Goal: Information Seeking & Learning: Learn about a topic

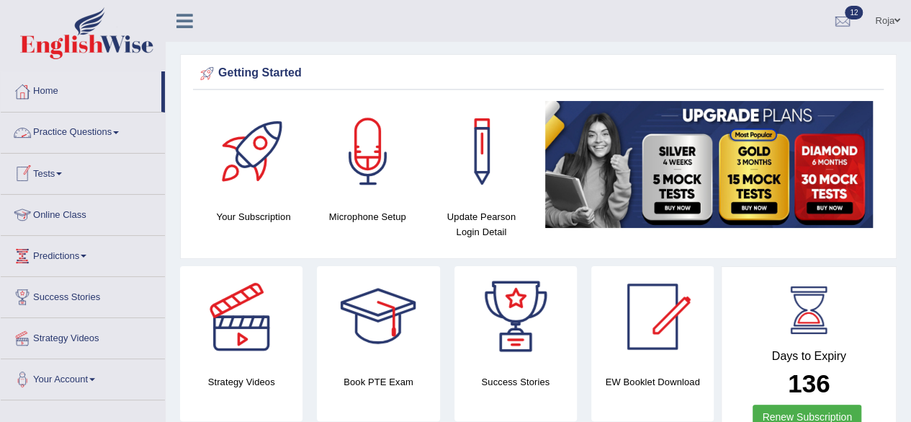
click at [107, 138] on link "Practice Questions" at bounding box center [83, 130] width 164 height 36
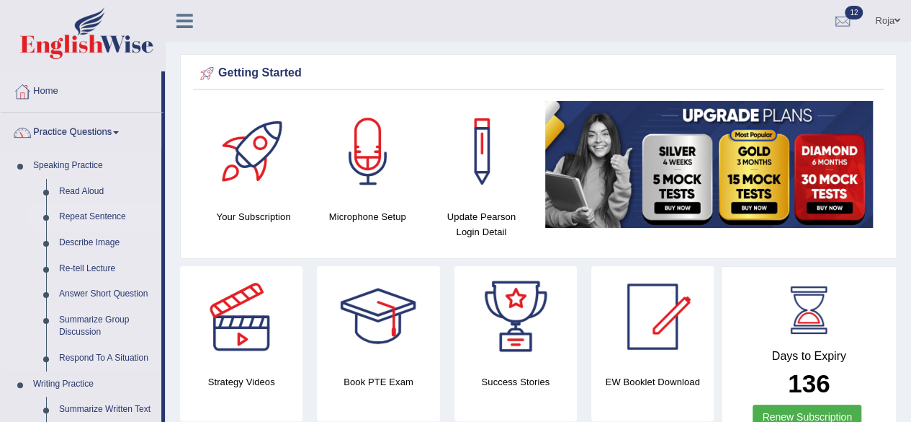
click at [87, 211] on link "Repeat Sentence" at bounding box center [107, 217] width 109 height 26
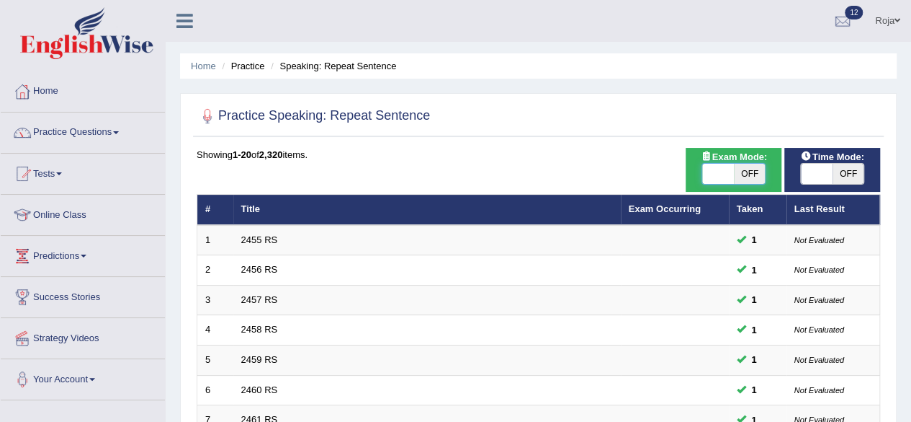
click at [723, 170] on span at bounding box center [719, 174] width 32 height 20
checkbox input "true"
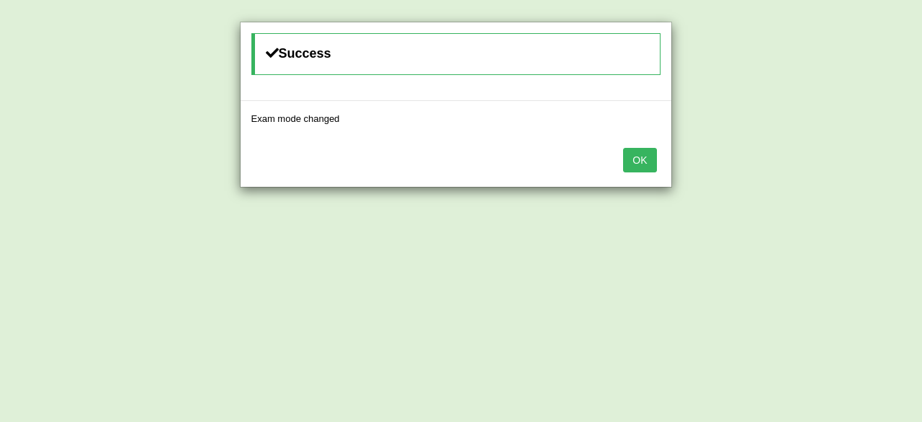
click at [643, 150] on button "OK" at bounding box center [639, 160] width 33 height 24
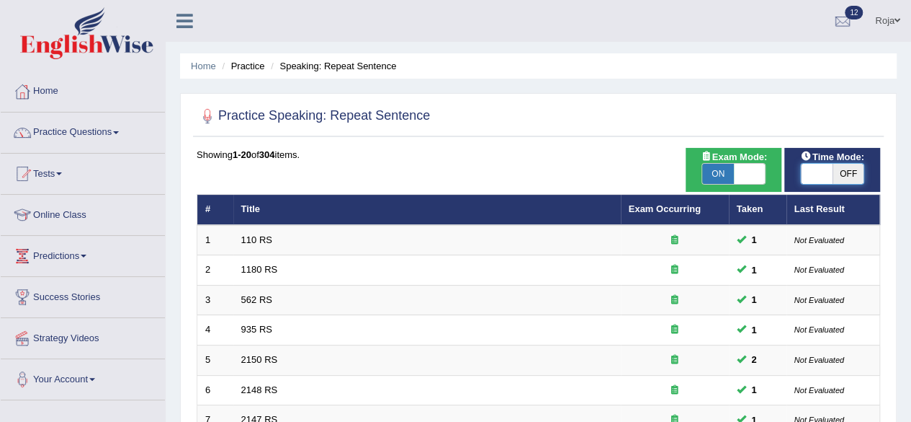
click at [813, 171] on span at bounding box center [817, 174] width 32 height 20
checkbox input "true"
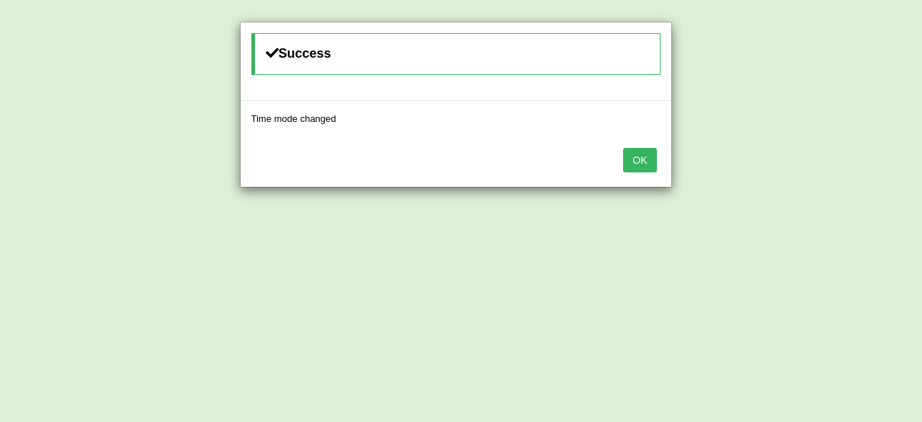
click at [634, 159] on button "OK" at bounding box center [639, 160] width 33 height 24
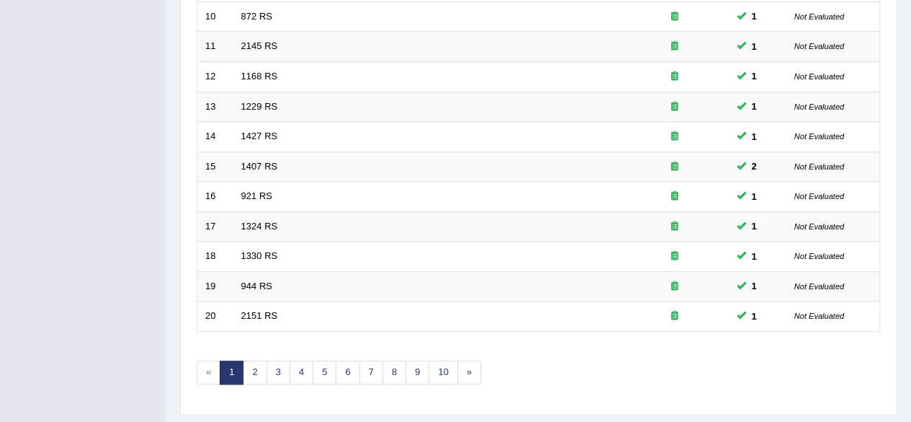
scroll to position [525, 0]
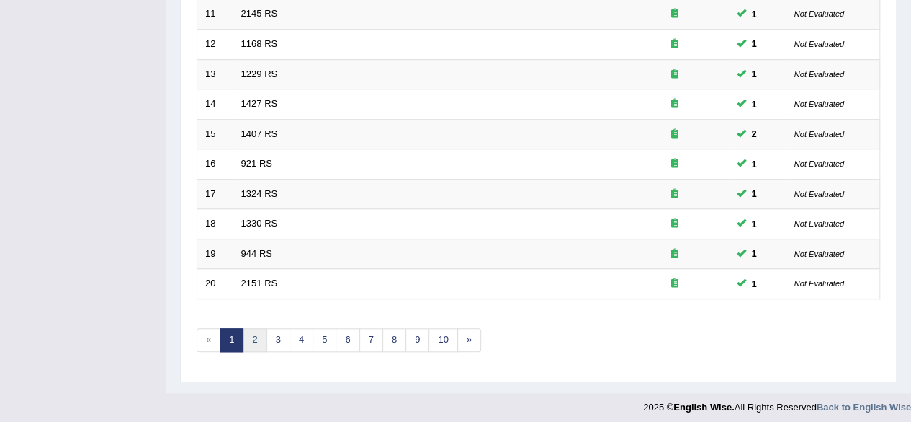
click at [254, 335] on link "2" at bounding box center [255, 340] width 24 height 24
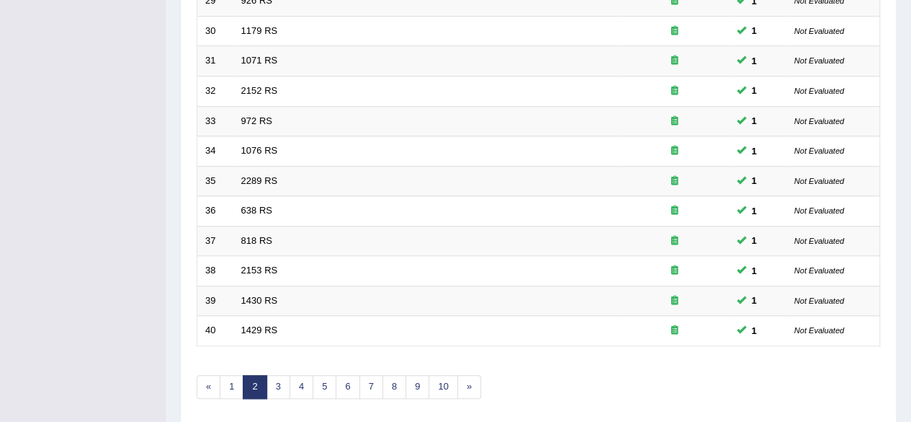
scroll to position [525, 0]
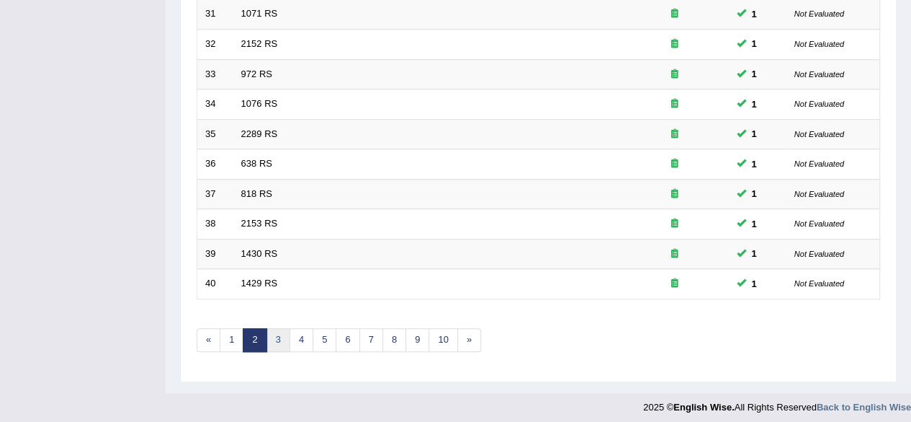
click at [274, 331] on link "3" at bounding box center [279, 340] width 24 height 24
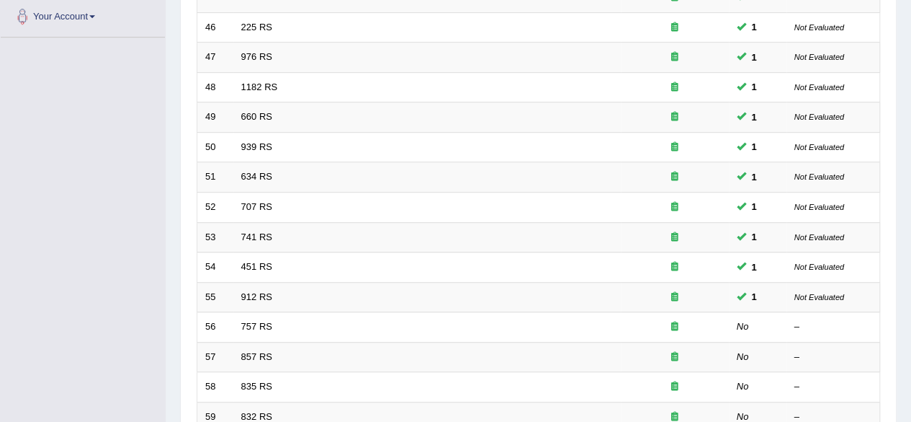
scroll to position [385, 0]
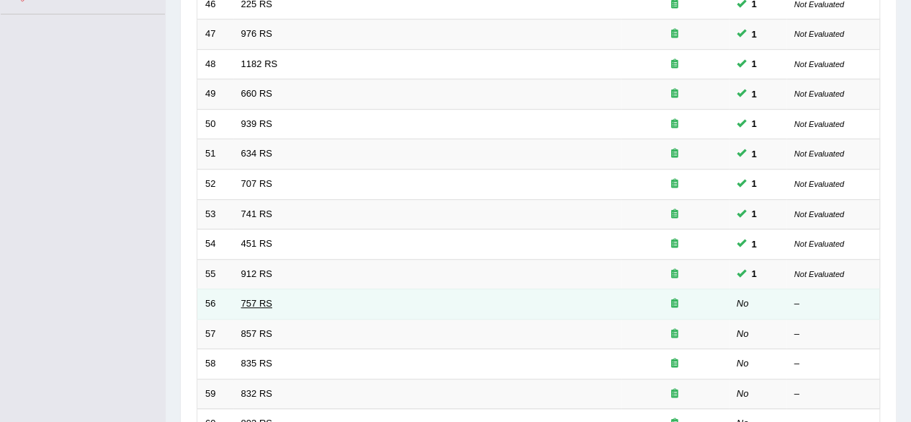
click at [261, 298] on link "757 RS" at bounding box center [256, 303] width 31 height 11
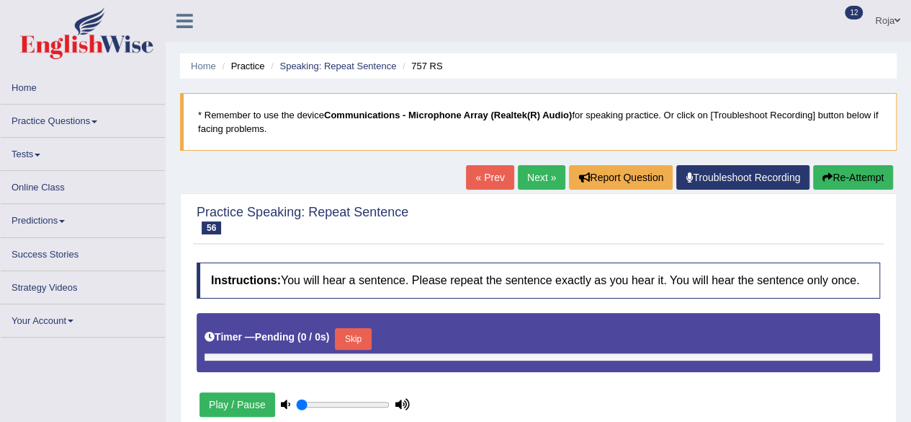
type input "0.45"
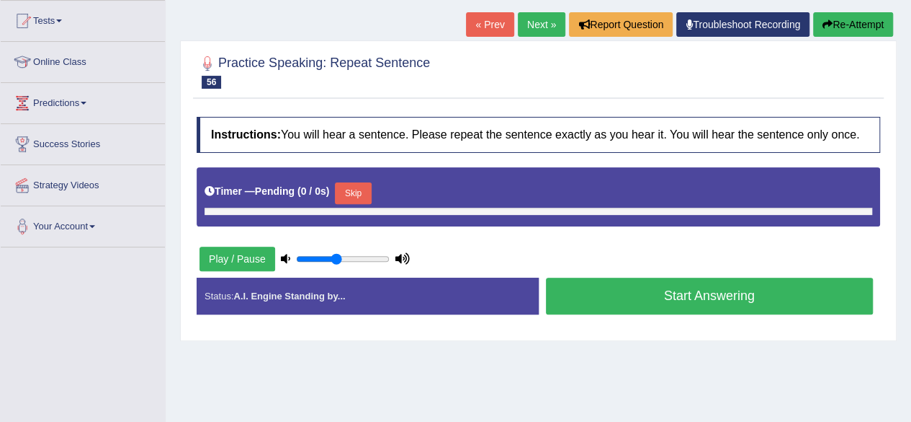
scroll to position [147, 0]
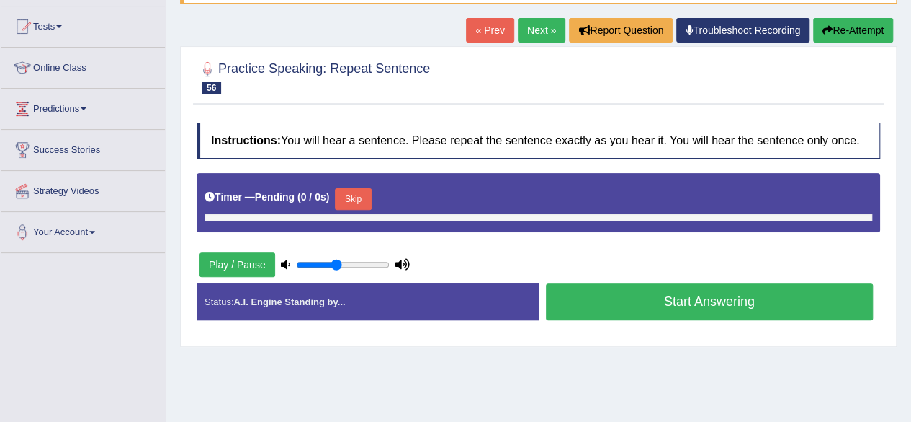
click at [354, 192] on button "Skip" at bounding box center [353, 199] width 36 height 22
click at [246, 262] on button "Play / Pause" at bounding box center [238, 264] width 76 height 24
click at [868, 37] on button "Re-Attempt" at bounding box center [853, 30] width 80 height 24
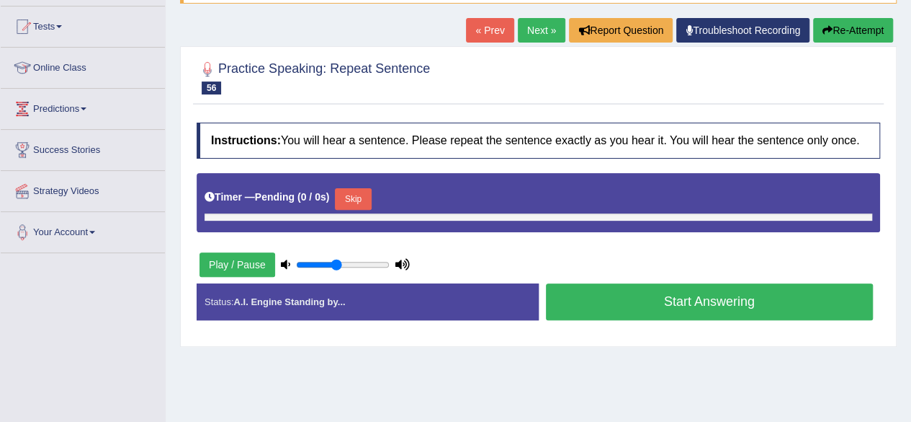
click at [868, 37] on button "Re-Attempt" at bounding box center [853, 30] width 80 height 24
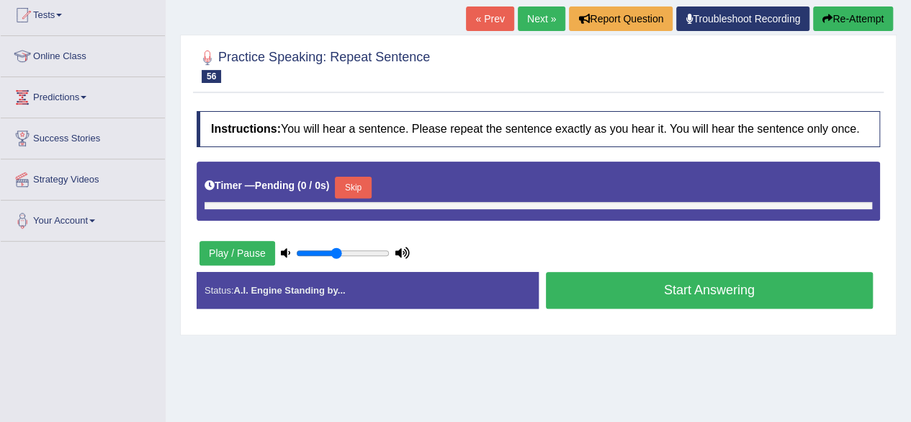
click at [661, 291] on button "Start Answering" at bounding box center [710, 290] width 328 height 37
click at [363, 179] on button "Skip" at bounding box center [353, 188] width 36 height 22
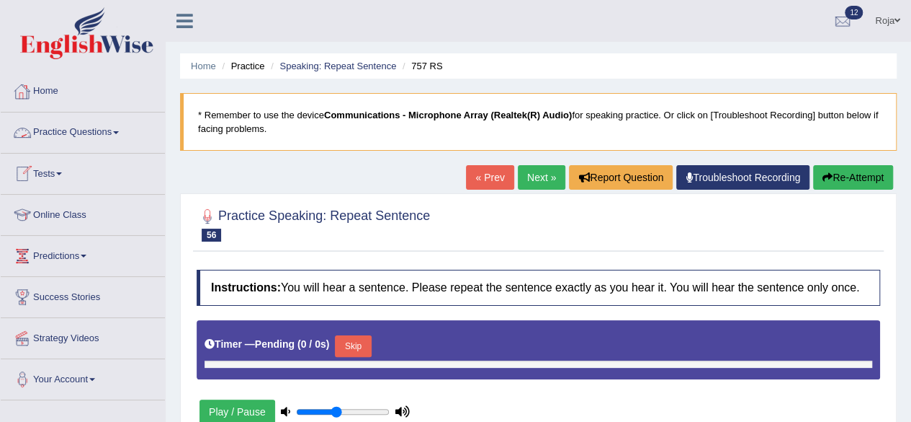
click at [94, 130] on link "Practice Questions" at bounding box center [83, 130] width 164 height 36
click at [94, 130] on link "Practice Questions" at bounding box center [81, 130] width 161 height 36
click at [94, 130] on link "Practice Questions" at bounding box center [83, 130] width 164 height 36
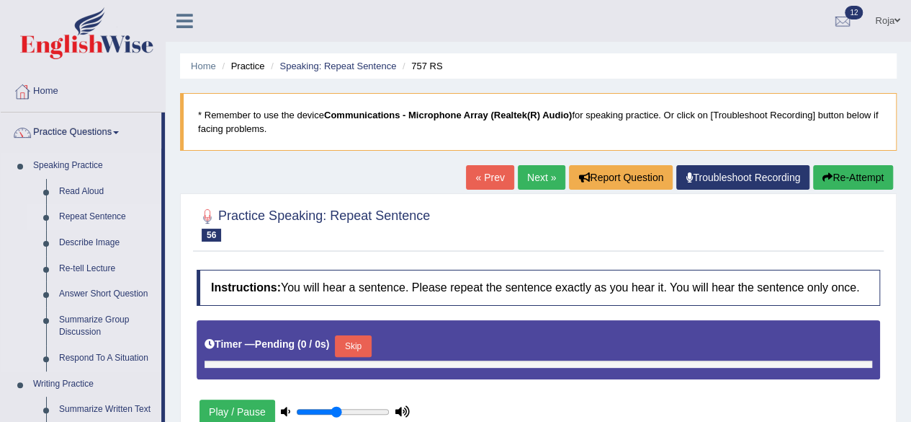
click at [102, 210] on link "Repeat Sentence" at bounding box center [107, 217] width 109 height 26
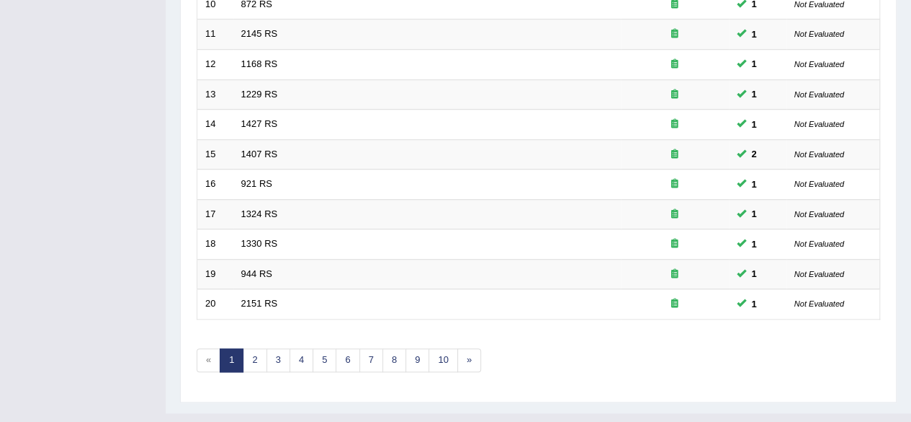
scroll to position [525, 0]
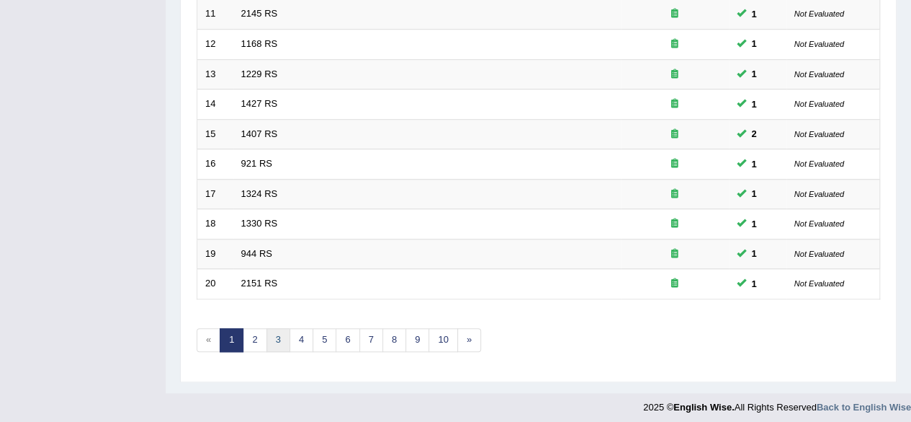
click at [280, 336] on link "3" at bounding box center [279, 340] width 24 height 24
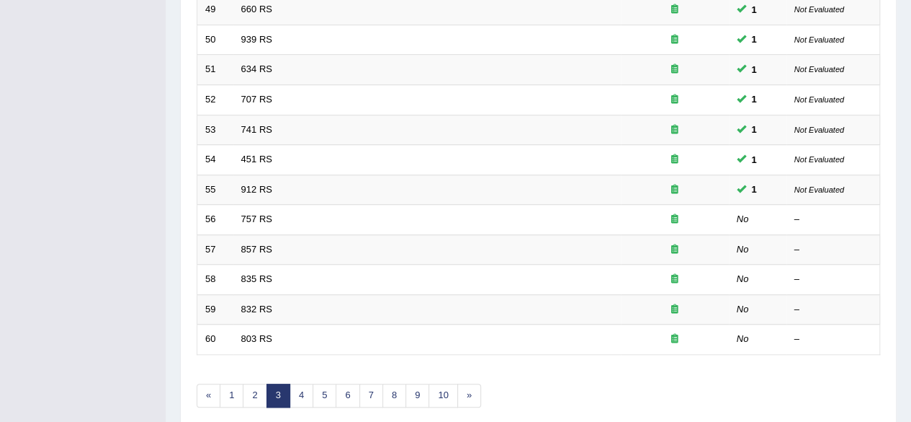
scroll to position [465, 0]
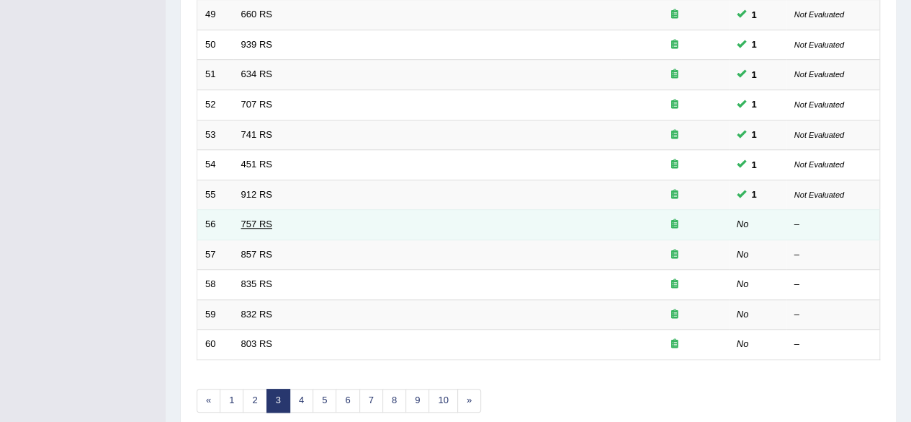
click at [251, 221] on link "757 RS" at bounding box center [256, 223] width 31 height 11
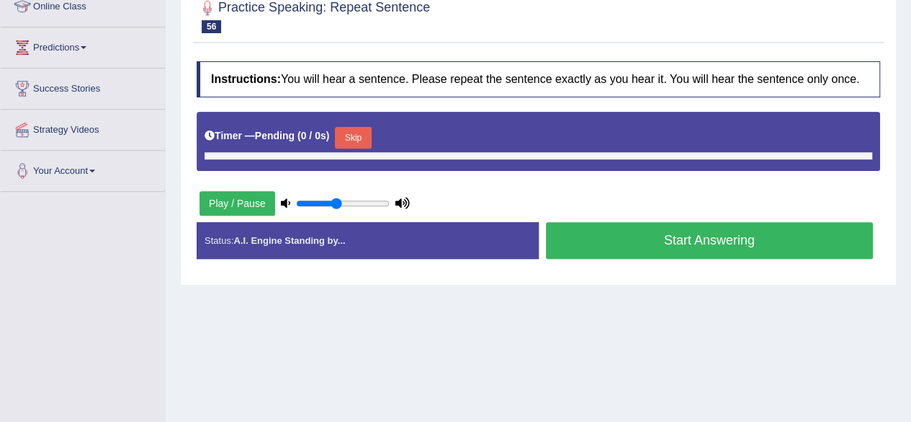
scroll to position [217, 0]
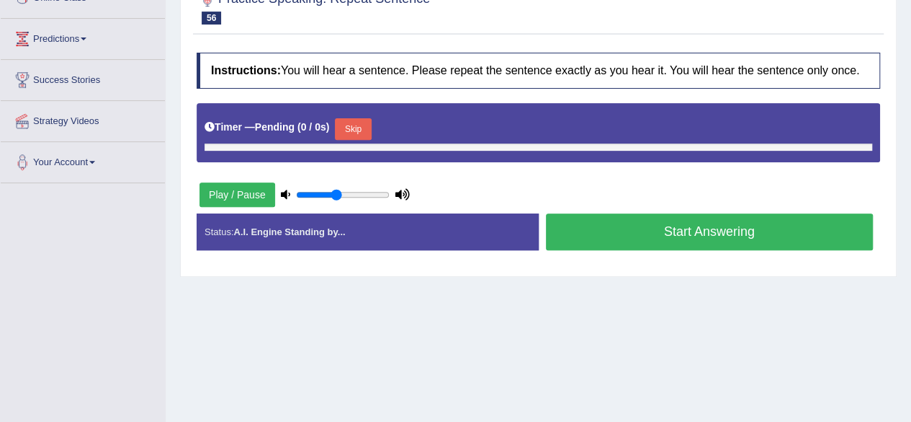
click at [628, 220] on button "Start Answering" at bounding box center [710, 231] width 328 height 37
click at [357, 118] on button "Skip" at bounding box center [353, 129] width 36 height 22
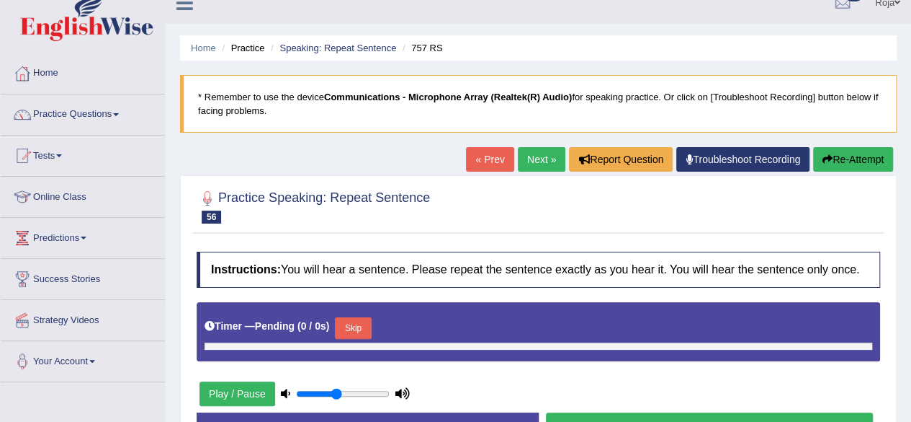
scroll to position [15, 0]
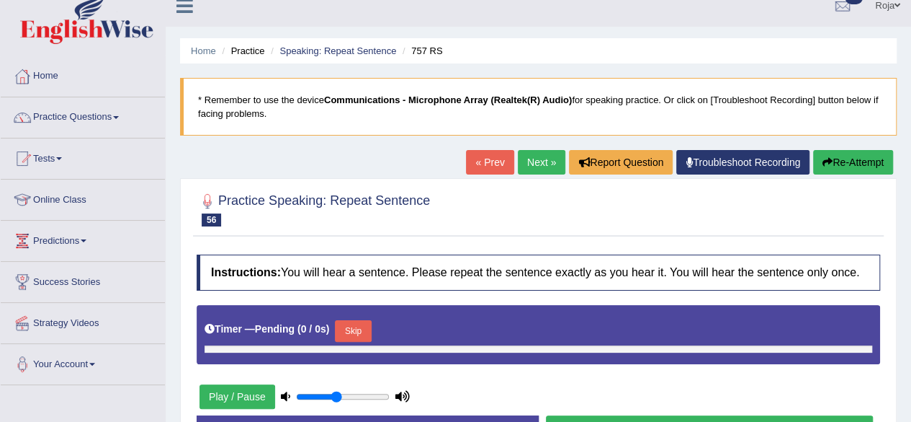
click at [538, 167] on link "Next »" at bounding box center [542, 162] width 48 height 24
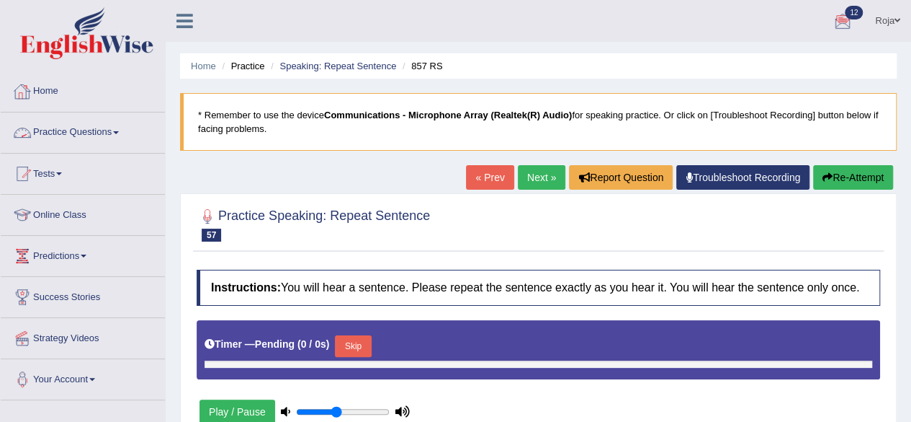
click at [63, 97] on link "Home" at bounding box center [83, 89] width 164 height 36
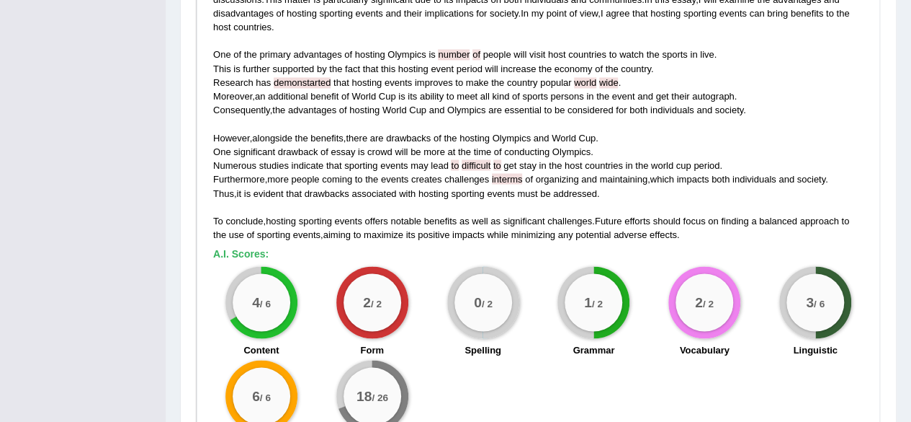
scroll to position [1226, 0]
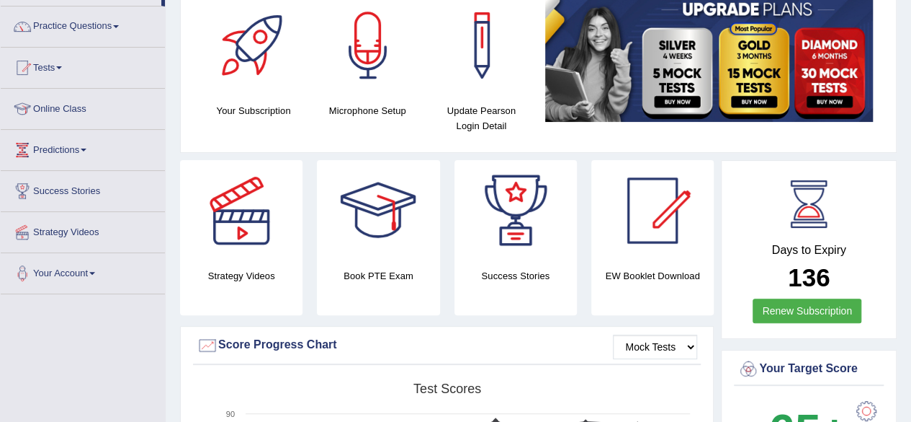
scroll to position [103, 0]
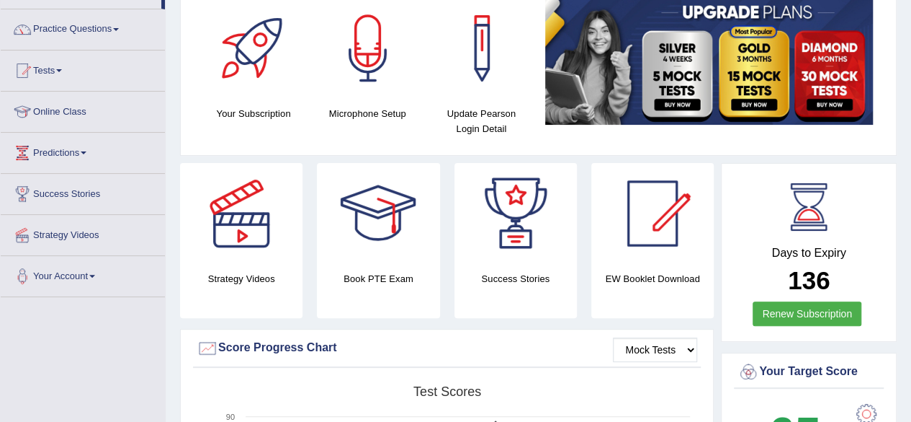
click at [842, 73] on img at bounding box center [709, 61] width 328 height 127
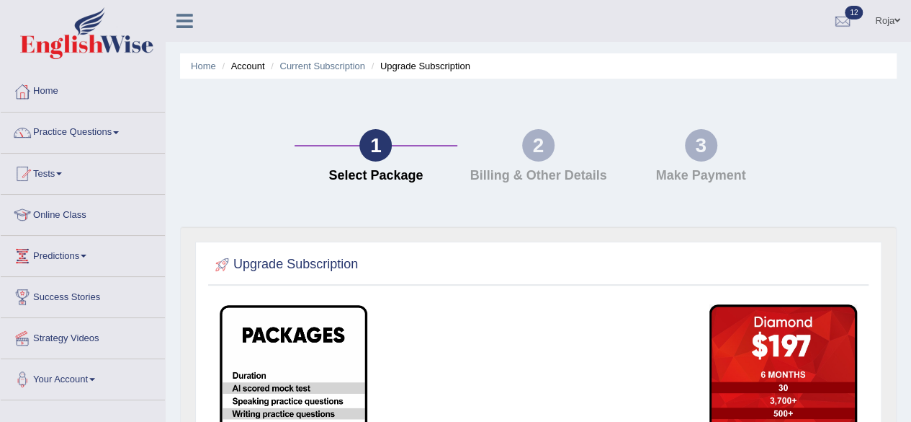
click at [244, 67] on li "Account" at bounding box center [241, 66] width 46 height 14
click at [76, 129] on link "Practice Questions" at bounding box center [83, 130] width 164 height 36
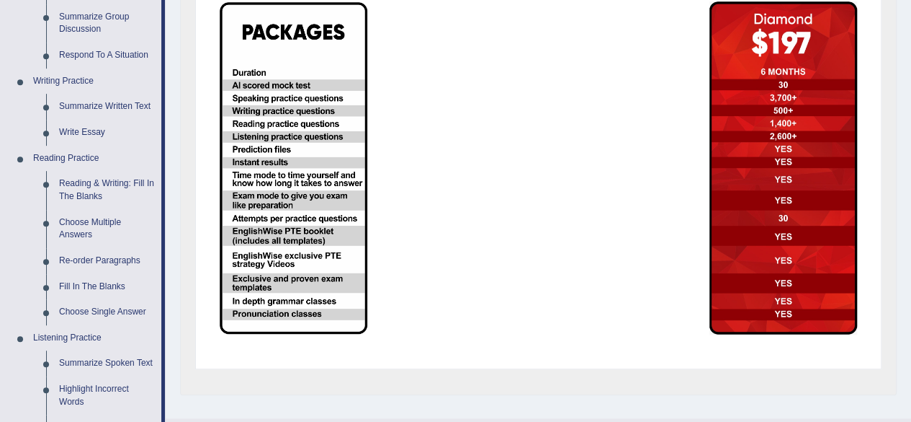
scroll to position [306, 0]
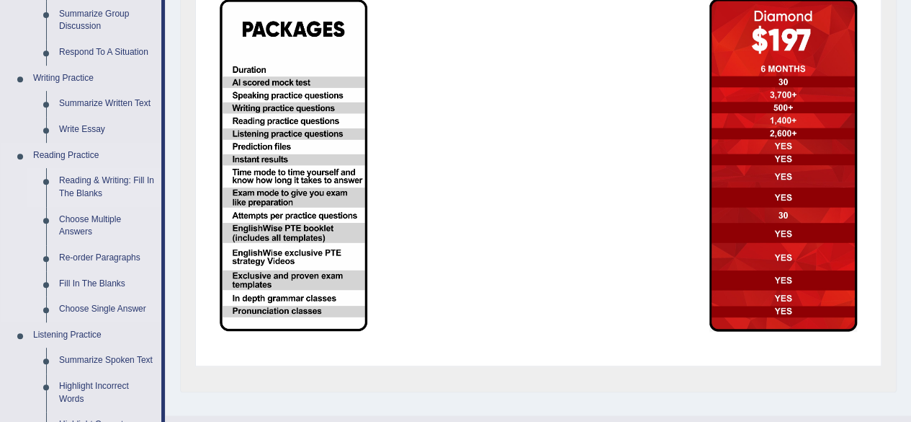
click at [66, 184] on link "Reading & Writing: Fill In The Blanks" at bounding box center [107, 187] width 109 height 38
click at [66, 184] on ul "Speaking Practice Read Aloud Repeat Sentence Describe Image Re-tell Lecture Ans…" at bounding box center [81, 231] width 161 height 768
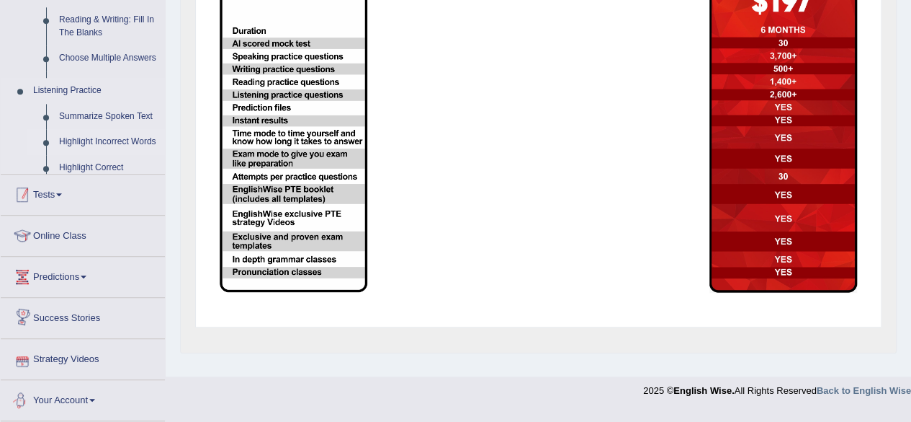
scroll to position [334, 0]
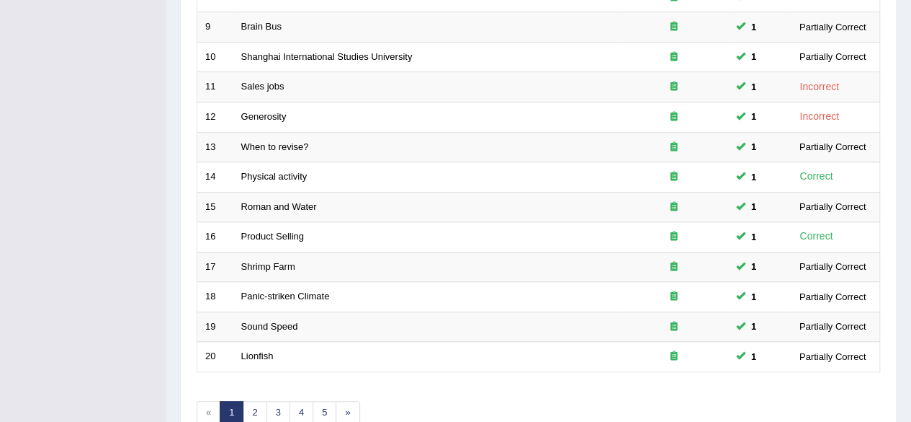
scroll to position [525, 0]
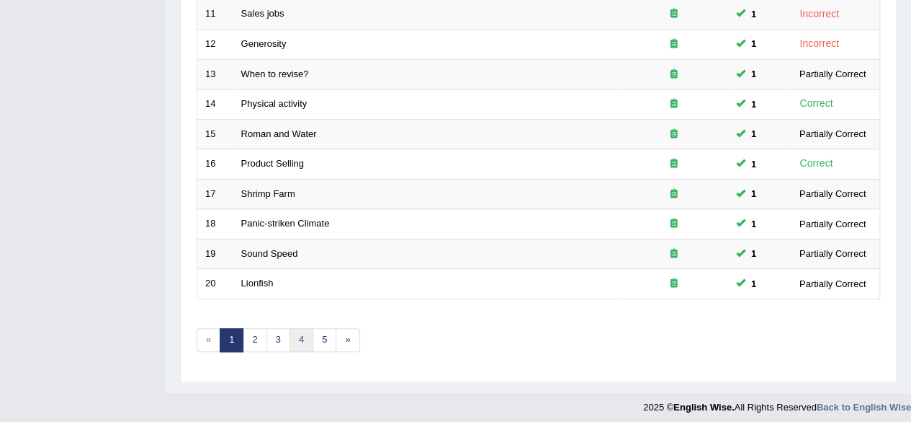
click at [300, 339] on link "4" at bounding box center [302, 340] width 24 height 24
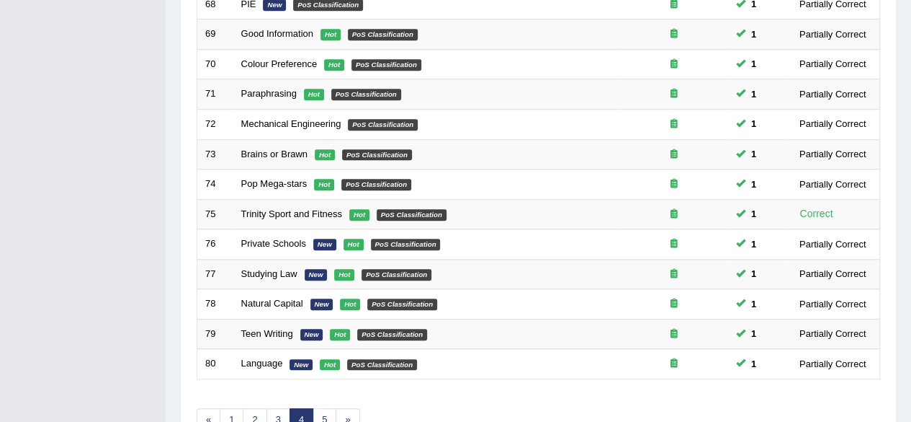
scroll to position [525, 0]
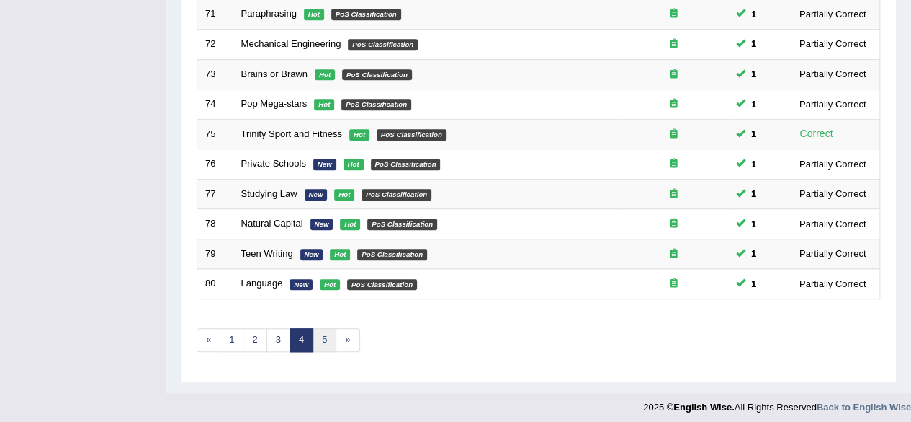
click at [324, 337] on link "5" at bounding box center [325, 340] width 24 height 24
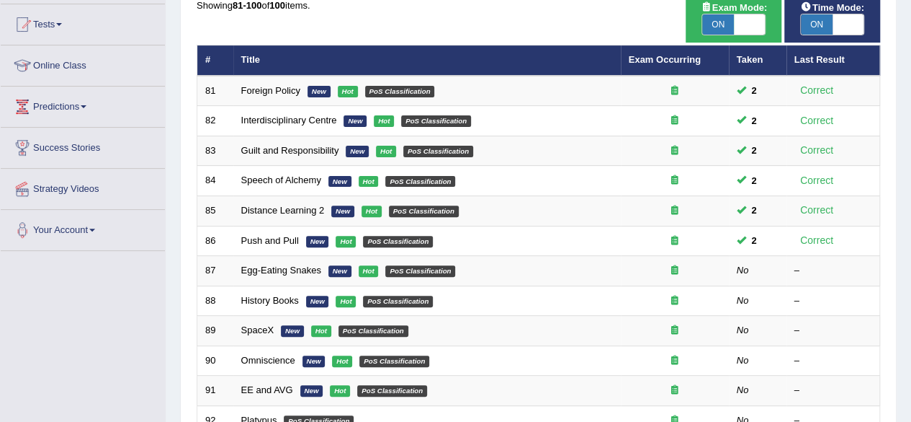
scroll to position [151, 0]
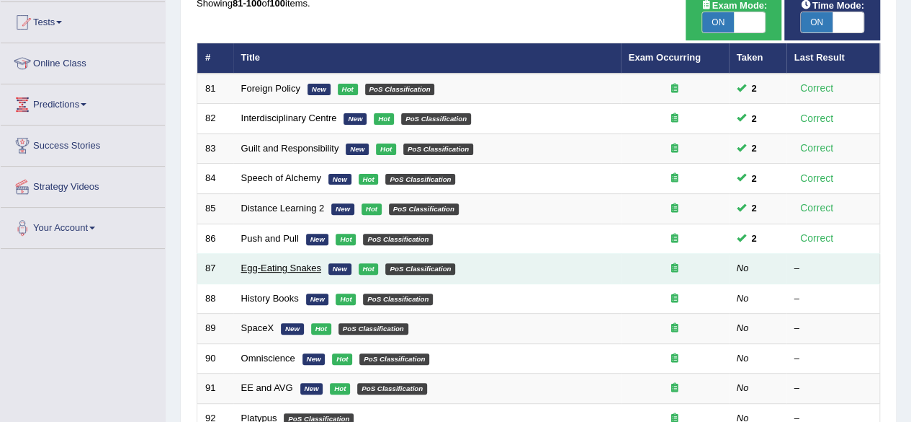
click at [275, 265] on link "Egg-Eating Snakes" at bounding box center [281, 267] width 80 height 11
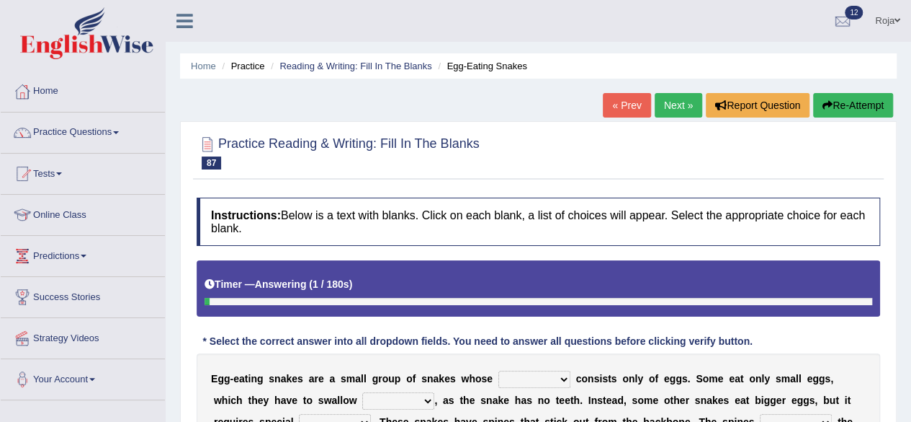
drag, startPoint x: 911, startPoint y: 117, endPoint x: 917, endPoint y: 150, distance: 33.6
click at [911, 150] on html "Toggle navigation Home Practice Questions Speaking Practice Read Aloud Repeat S…" at bounding box center [455, 211] width 911 height 422
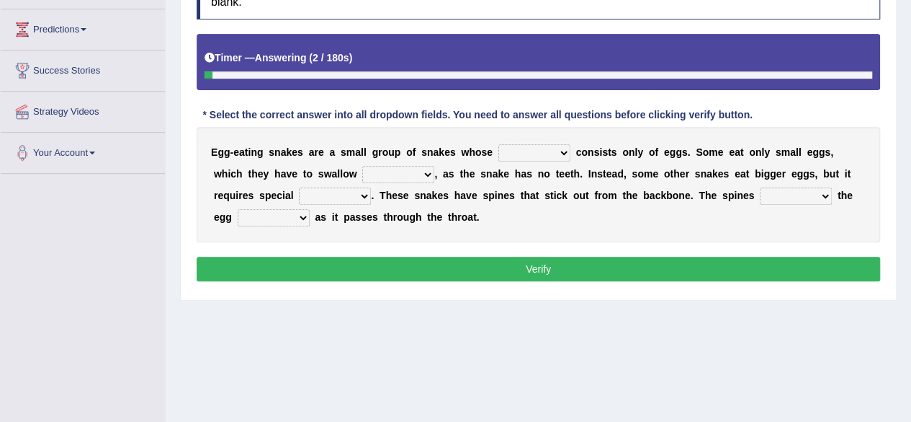
scroll to position [233, 0]
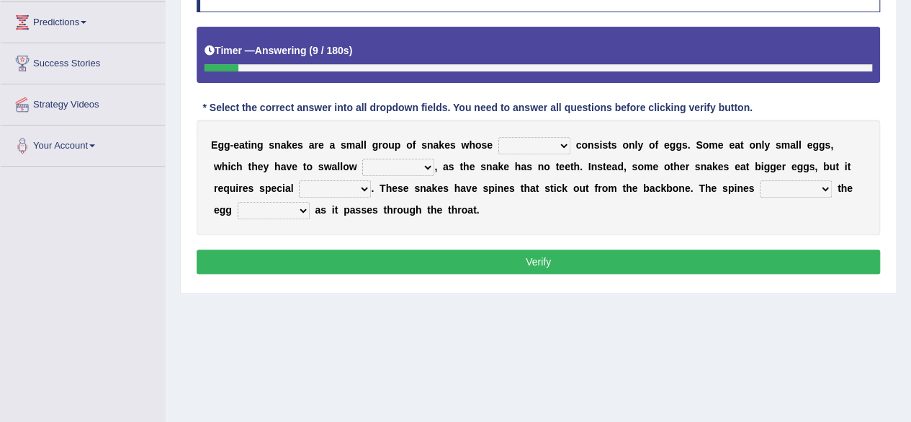
click at [542, 149] on select "food diet meals serves" at bounding box center [535, 145] width 72 height 17
select select "meals"
click at [499, 137] on select "food diet meals serves" at bounding box center [535, 145] width 72 height 17
click at [423, 171] on select "whole hole full complete" at bounding box center [398, 167] width 72 height 17
select select "whole"
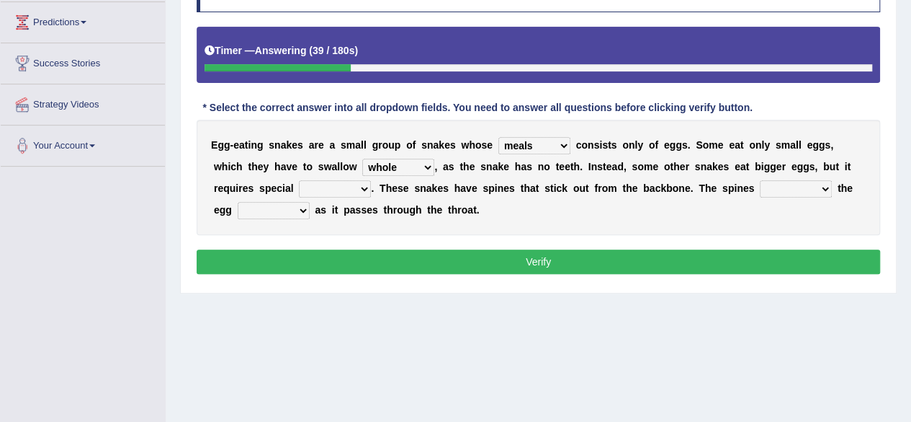
click at [362, 159] on select "whole hole full complete" at bounding box center [398, 167] width 72 height 17
click at [352, 192] on select "effects prospects refines treatment" at bounding box center [335, 188] width 72 height 17
click at [634, 200] on div "E g g - e a t i n g s n a k e s a r e a s m a l l g r o u p o f s n a k e s w h…" at bounding box center [539, 177] width 684 height 115
click at [783, 194] on select "breaks supports rages crack" at bounding box center [796, 188] width 72 height 17
select select "breaks"
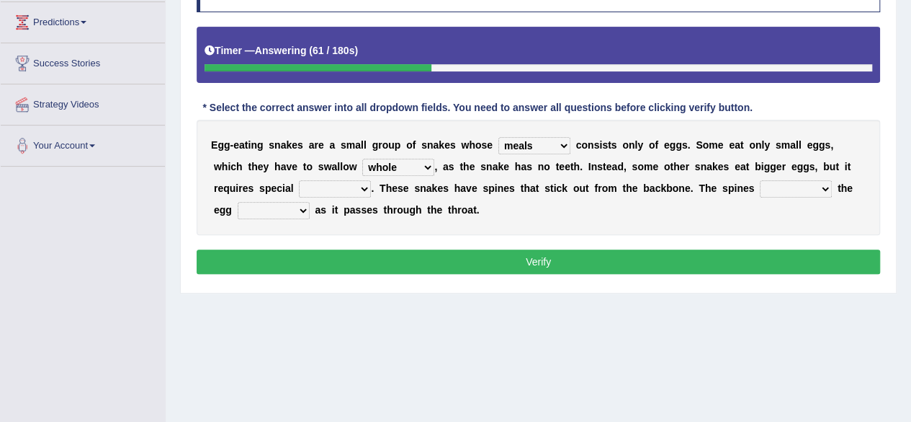
click at [760, 180] on select "breaks supports rages crack" at bounding box center [796, 188] width 72 height 17
click at [337, 181] on select "effects prospects refines treatment" at bounding box center [335, 188] width 72 height 17
click at [458, 192] on div "E g g - e a t i n g s n a k e s a r e a s m a l l g r o u p o f s n a k e s w h…" at bounding box center [539, 177] width 684 height 115
click at [307, 208] on select "takes open brings close" at bounding box center [274, 210] width 72 height 17
select select "takes"
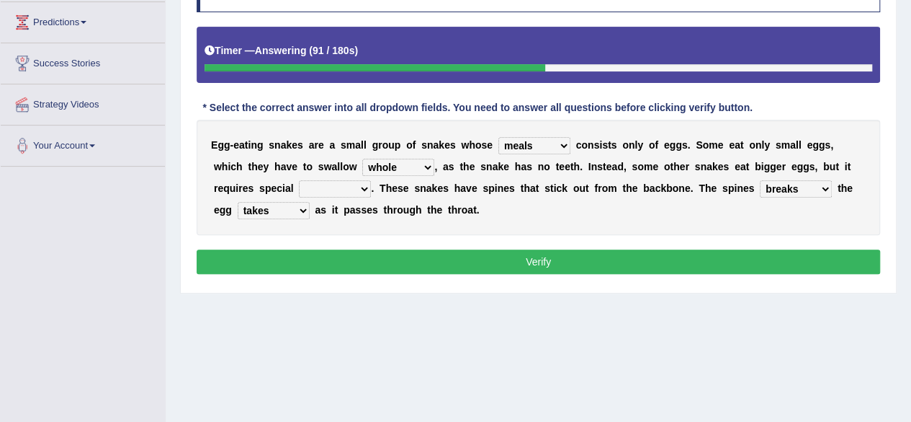
click at [238, 202] on select "takes open brings close" at bounding box center [274, 210] width 72 height 17
click at [352, 178] on div "E g g - e a t i n g s n a k e s a r e a s m a l l g r o u p o f s n a k e s w h…" at bounding box center [539, 177] width 684 height 115
click at [344, 180] on select "effects prospects refines treatment" at bounding box center [335, 188] width 72 height 17
click at [536, 148] on select "food diet meals serves" at bounding box center [535, 145] width 72 height 17
click at [329, 200] on div "E g g - e a t i n g s n a k e s a r e a s m a l l g r o u p o f s n a k e s w h…" at bounding box center [539, 177] width 684 height 115
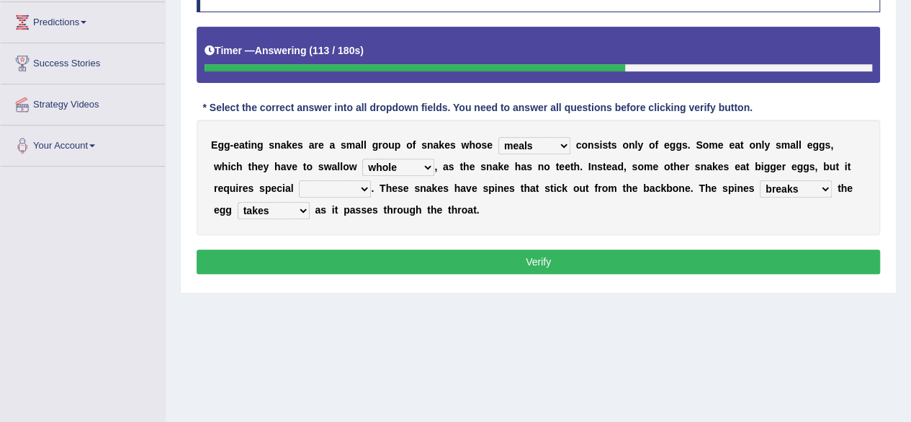
click at [339, 195] on select "effects prospects refines treatment" at bounding box center [335, 188] width 72 height 17
select select "refines"
click at [299, 180] on select "effects prospects refines treatment" at bounding box center [335, 188] width 72 height 17
click at [399, 273] on div "Instructions: Below is a text with blanks. Click on each blank, a list of choic…" at bounding box center [538, 121] width 691 height 329
click at [419, 267] on button "Verify" at bounding box center [539, 261] width 684 height 24
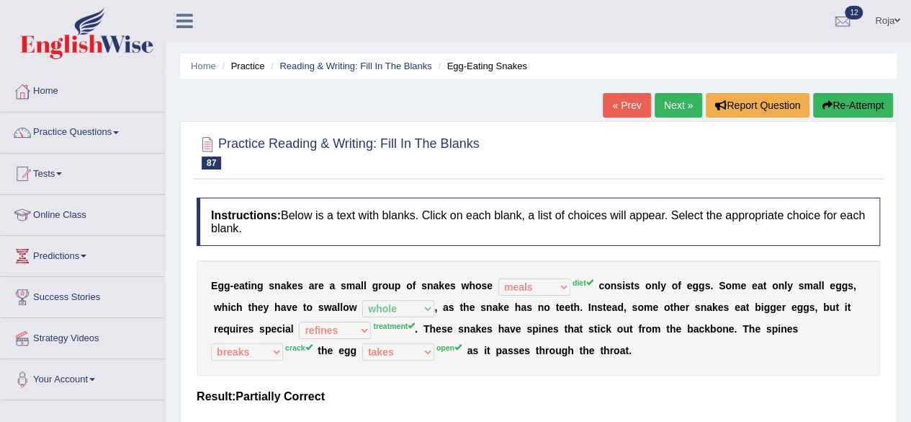
scroll to position [0, 0]
click at [840, 102] on button "Re-Attempt" at bounding box center [853, 105] width 80 height 24
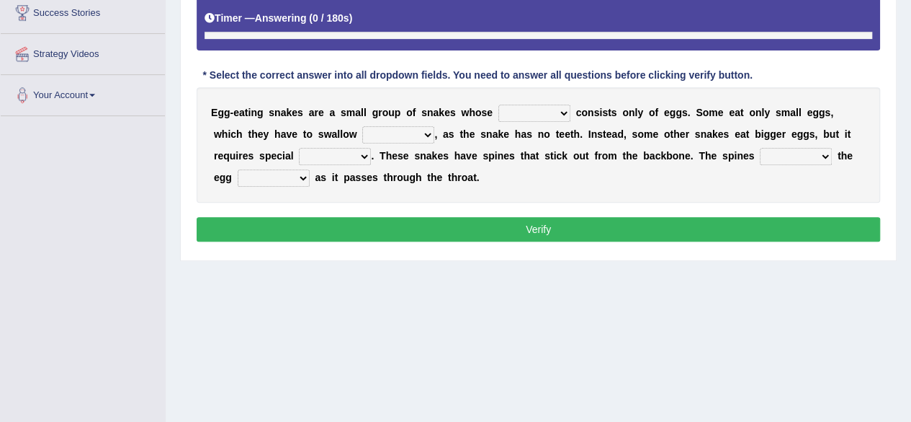
scroll to position [240, 0]
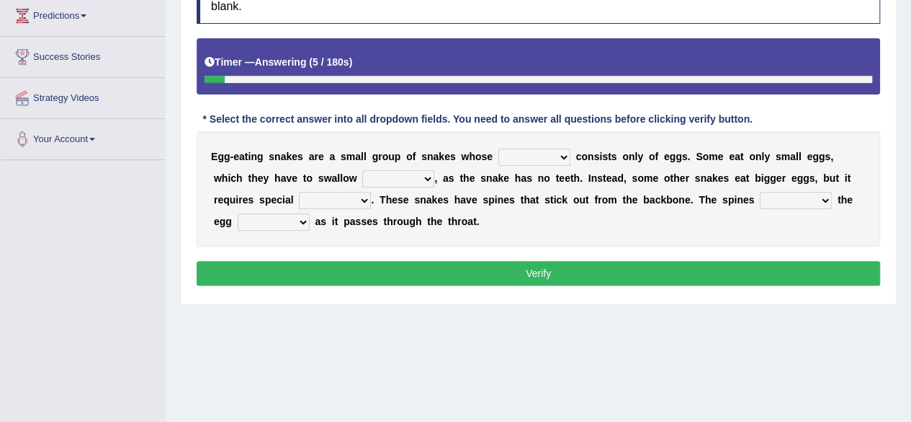
click at [540, 156] on select "food diet meals serves" at bounding box center [535, 156] width 72 height 17
select select "diet"
click at [499, 148] on select "food diet meals serves" at bounding box center [535, 156] width 72 height 17
click at [391, 185] on div "E g g - e a t i n g s n a k e s a r e a s m a l l g r o u p o f s n a k e s w h…" at bounding box center [539, 188] width 684 height 115
click at [399, 176] on select "whole hole full complete" at bounding box center [398, 178] width 72 height 17
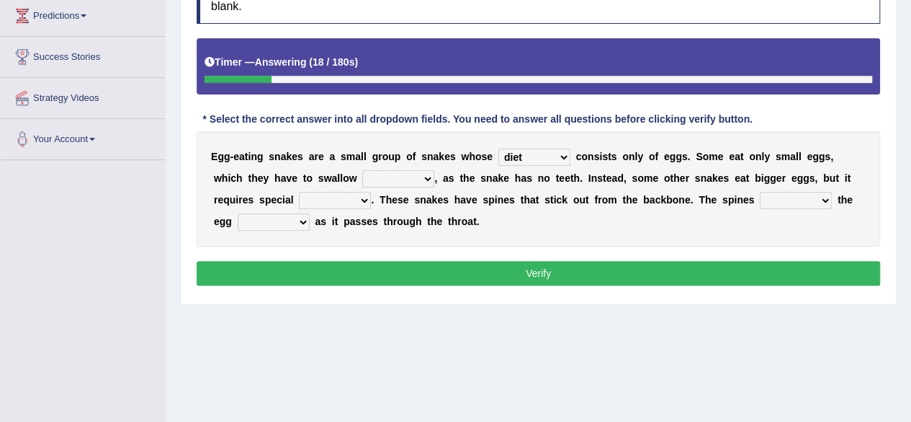
select select "whole"
click at [362, 170] on select "whole hole full complete" at bounding box center [398, 178] width 72 height 17
click at [360, 197] on select "effects prospects refines treatment" at bounding box center [335, 200] width 72 height 17
select select "treatment"
click at [299, 192] on select "effects prospects refines treatment" at bounding box center [335, 200] width 72 height 17
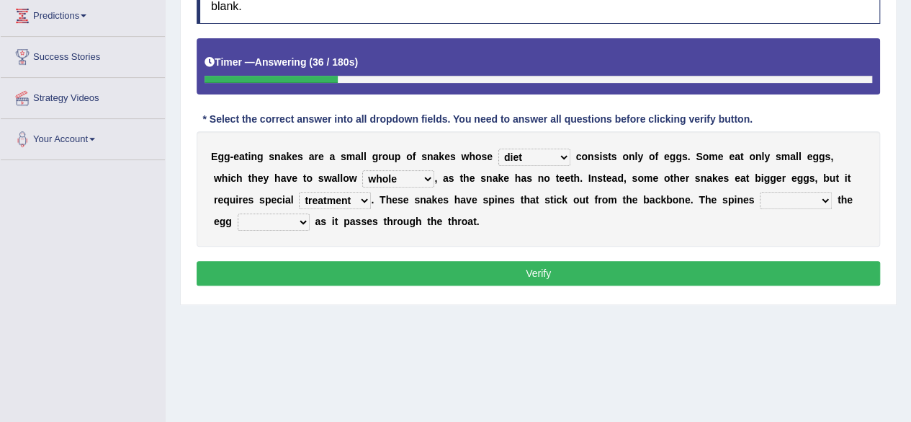
click at [819, 195] on select "breaks supports rages crack" at bounding box center [796, 200] width 72 height 17
select select "crack"
click at [760, 192] on select "breaks supports rages crack" at bounding box center [796, 200] width 72 height 17
click at [277, 215] on select "takes open brings close" at bounding box center [274, 221] width 72 height 17
select select "open"
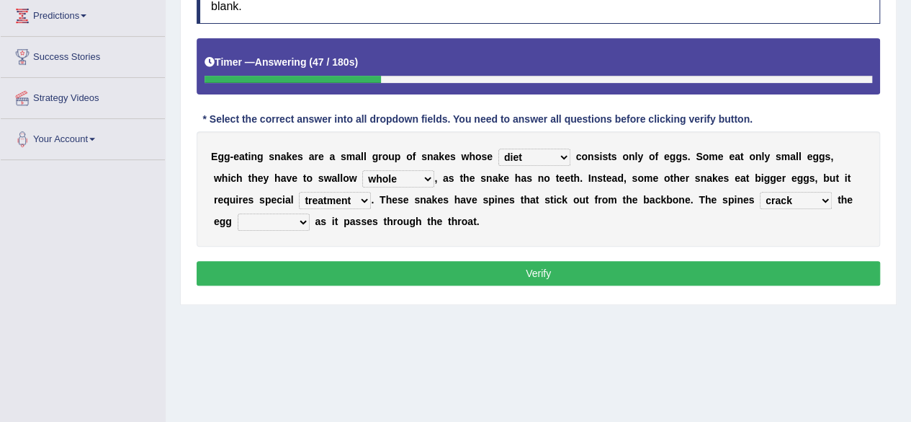
click at [238, 213] on select "takes open brings close" at bounding box center [274, 221] width 72 height 17
click at [272, 220] on select "takes open brings close" at bounding box center [274, 221] width 72 height 17
click at [367, 266] on button "Verify" at bounding box center [539, 273] width 684 height 24
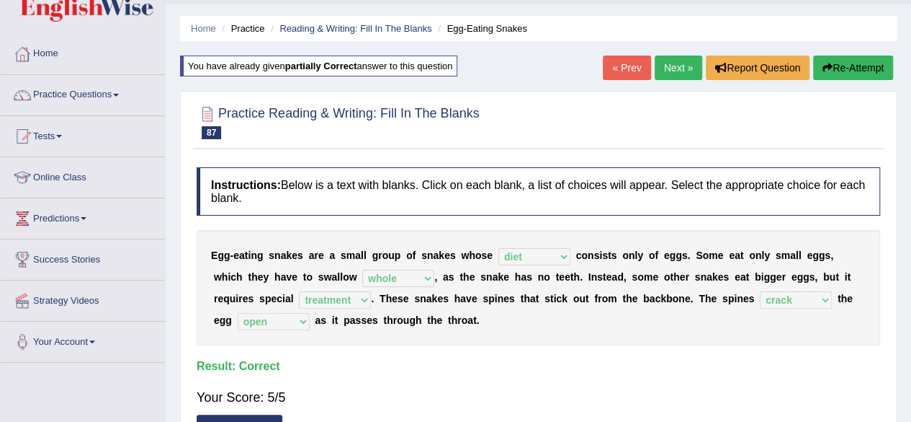
scroll to position [32, 0]
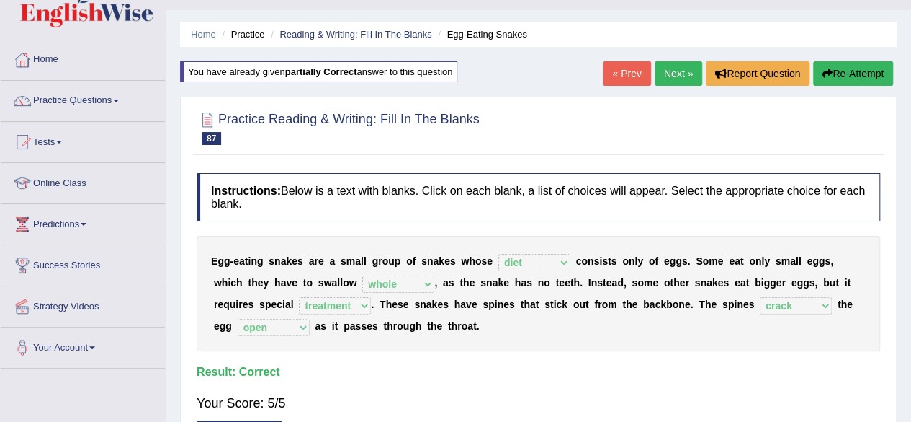
click at [669, 78] on link "Next »" at bounding box center [679, 73] width 48 height 24
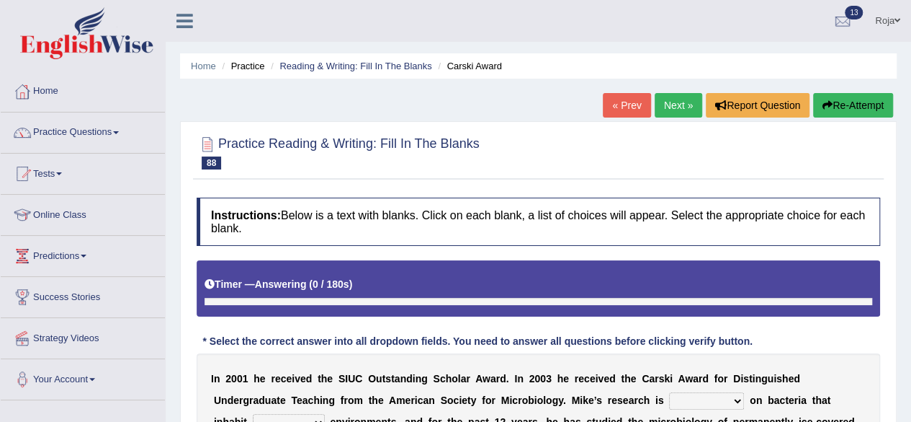
scroll to position [245, 0]
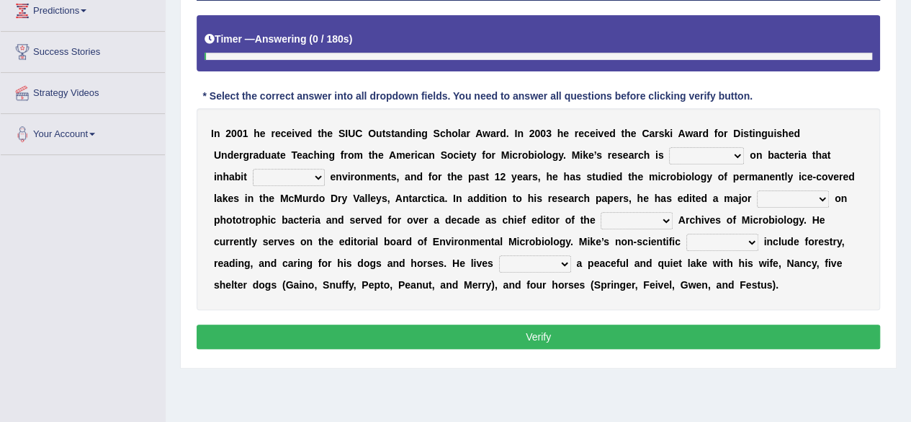
drag, startPoint x: 922, startPoint y: 151, endPoint x: 912, endPoint y: 285, distance: 135.1
drag, startPoint x: 692, startPoint y: 142, endPoint x: 685, endPoint y: 151, distance: 11.4
click at [685, 151] on div "I n 2 0 0 1 h e r e c e i v e d t h e S I U C O u t s t a n d i n g S c h o l a…" at bounding box center [539, 209] width 684 height 202
click at [685, 151] on select "relaxed focused aggregated accessed" at bounding box center [706, 155] width 75 height 17
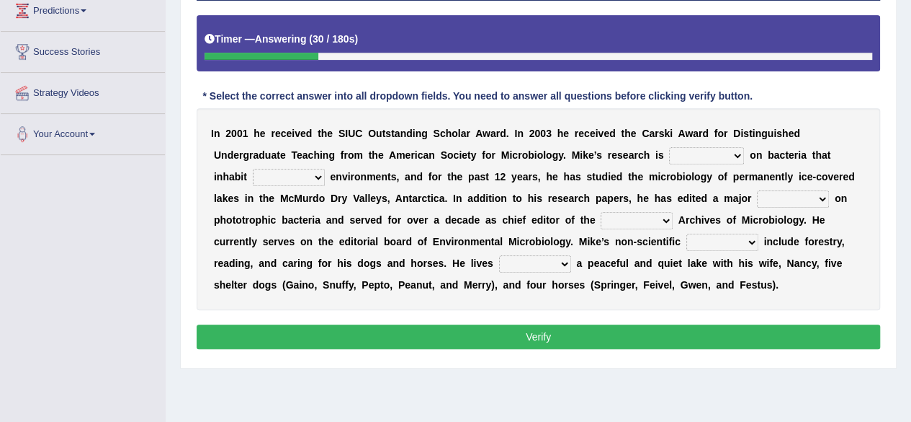
select select "focused"
click at [669, 147] on select "relaxed focused aggregated accessed" at bounding box center [706, 155] width 75 height 17
click at [287, 176] on select "reached extended extreme remained" at bounding box center [289, 177] width 72 height 17
select select "extreme"
click at [253, 169] on select "reached extended extreme remained" at bounding box center [289, 177] width 72 height 17
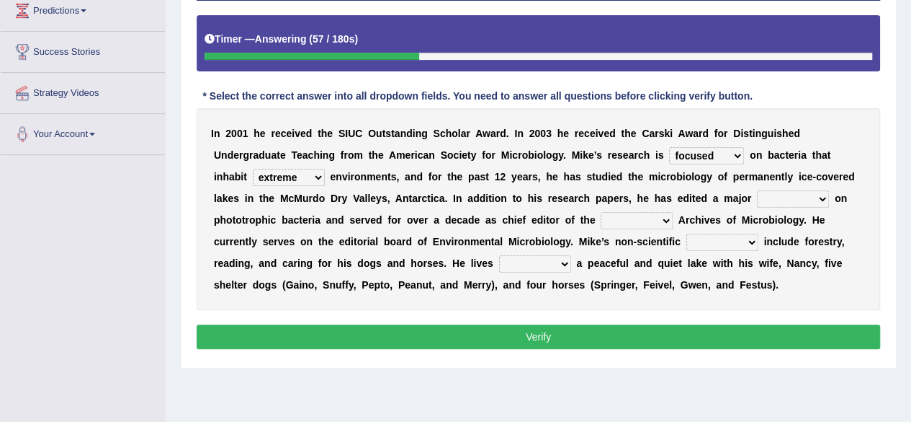
click at [803, 198] on select "treatise reprise disguides disguised" at bounding box center [793, 198] width 72 height 17
click at [687, 225] on div "I n 2 0 0 1 h e r e c e i v e d t h e S I U C O u t s t a n d i n g S c h o l a…" at bounding box center [539, 209] width 684 height 202
click at [784, 201] on select "treatise reprise disguides disguised" at bounding box center [793, 198] width 72 height 17
click at [729, 218] on b "o" at bounding box center [730, 220] width 6 height 12
click at [790, 198] on select "treatise reprise disguides disguised" at bounding box center [793, 198] width 72 height 17
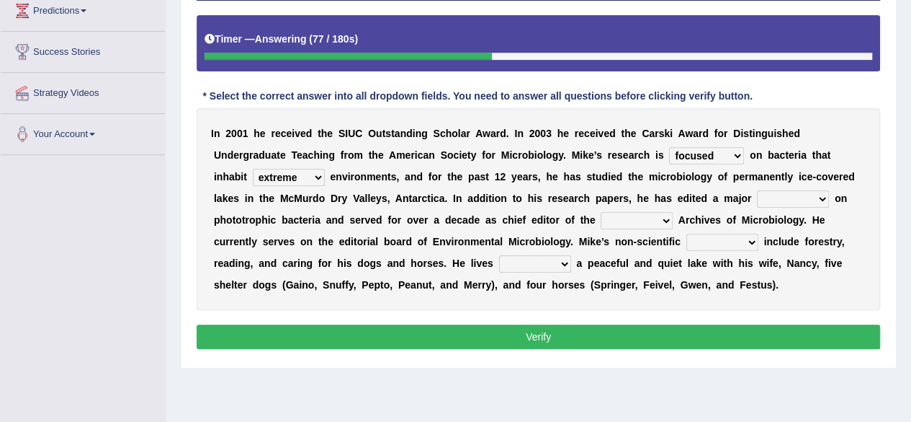
click at [709, 211] on div "I n 2 0 0 1 h e r e c e i v e d t h e S I U C O u t s t a n d i n g S c h o l a…" at bounding box center [539, 209] width 684 height 202
click at [647, 222] on select "present exclusive journal general" at bounding box center [637, 220] width 72 height 17
click at [503, 231] on div "I n 2 0 0 1 h e r e c e i v e d t h e S I U C O u t s t a n d i n g S c h o l a…" at bounding box center [539, 209] width 684 height 202
click at [710, 240] on select "impacts interests influence injects" at bounding box center [723, 241] width 72 height 17
click at [594, 266] on b "e" at bounding box center [597, 263] width 6 height 12
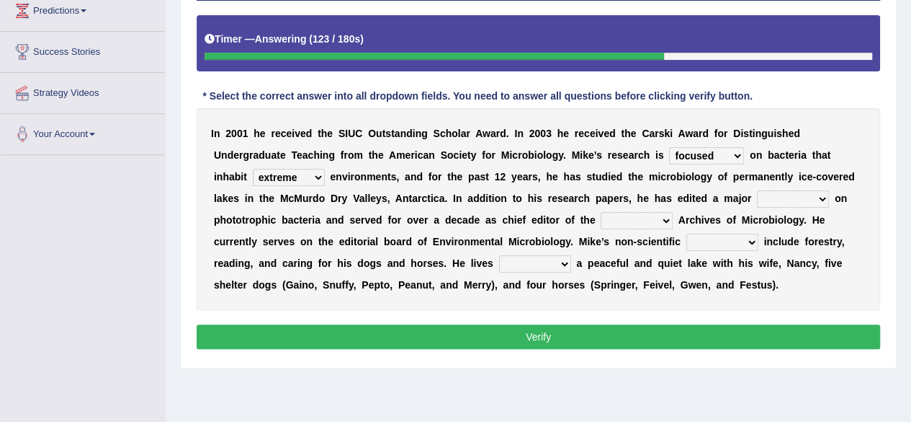
click at [547, 270] on select "behind beyond backs besides" at bounding box center [535, 263] width 72 height 17
select select "besides"
click at [499, 255] on select "behind beyond backs besides" at bounding box center [535, 263] width 72 height 17
click at [728, 234] on select "impacts interests influence injects" at bounding box center [723, 241] width 72 height 17
select select "interests"
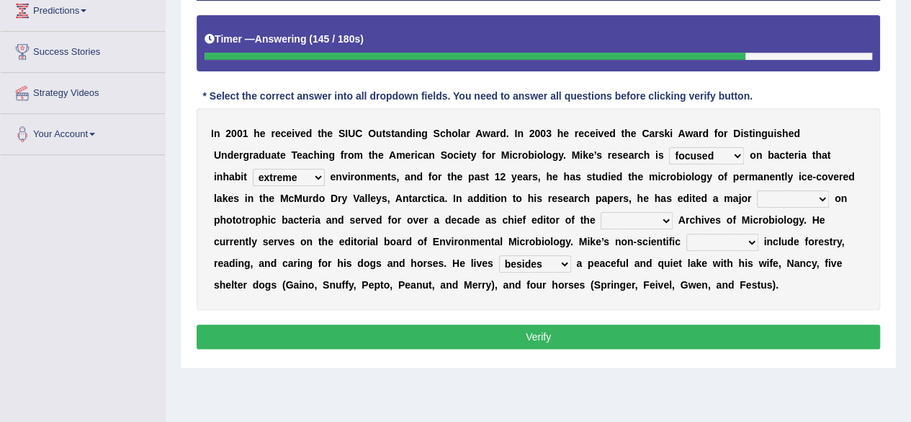
click at [687, 233] on select "impacts interests influence injects" at bounding box center [723, 241] width 72 height 17
click at [708, 242] on select "impacts interests influence injects" at bounding box center [723, 241] width 72 height 17
click at [780, 192] on select "treatise reprise disguides disguised" at bounding box center [793, 198] width 72 height 17
click at [449, 222] on b "d" at bounding box center [448, 220] width 6 height 12
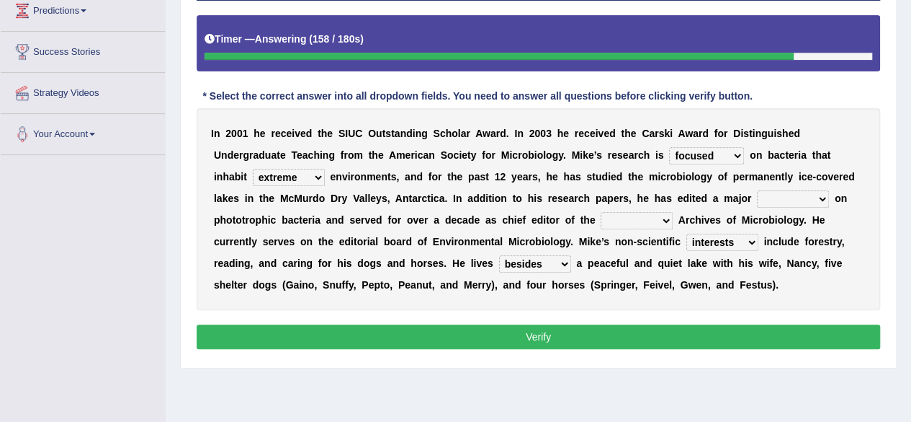
click at [620, 216] on select "present exclusive journal general" at bounding box center [637, 220] width 72 height 17
select select "journal"
click at [601, 212] on select "present exclusive journal general" at bounding box center [637, 220] width 72 height 17
click at [772, 197] on select "treatise reprise disguides disguised" at bounding box center [793, 198] width 72 height 17
select select "disguised"
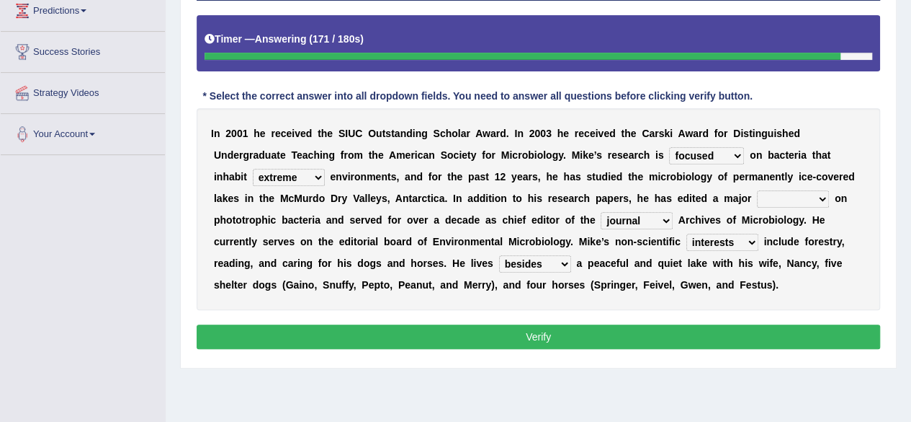
click at [757, 190] on select "treatise reprise disguides disguised" at bounding box center [793, 198] width 72 height 17
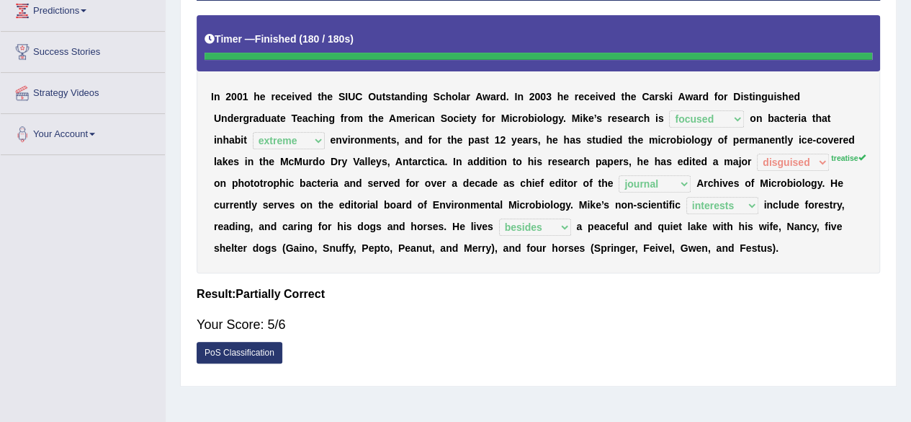
drag, startPoint x: 909, startPoint y: 217, endPoint x: 907, endPoint y: 104, distance: 113.1
click at [907, 104] on div "Home Practice Reading & Writing: Fill In The Blanks Carski Award « Prev Next » …" at bounding box center [539, 115] width 746 height 721
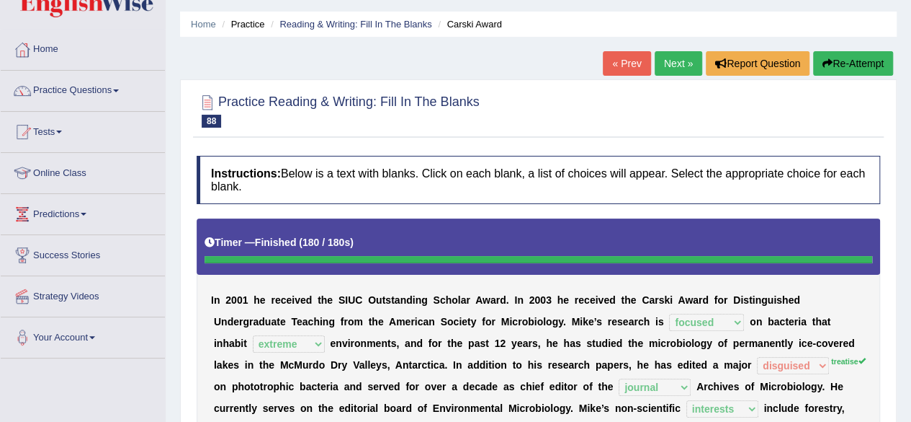
scroll to position [39, 0]
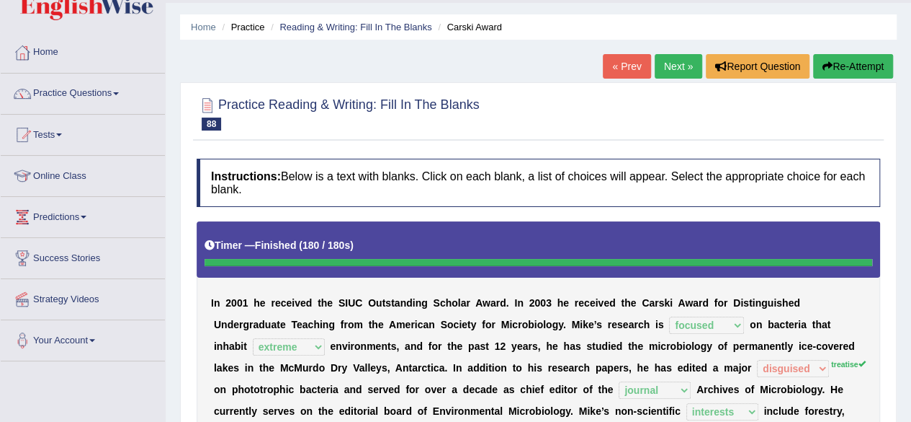
click at [847, 59] on button "Re-Attempt" at bounding box center [853, 66] width 80 height 24
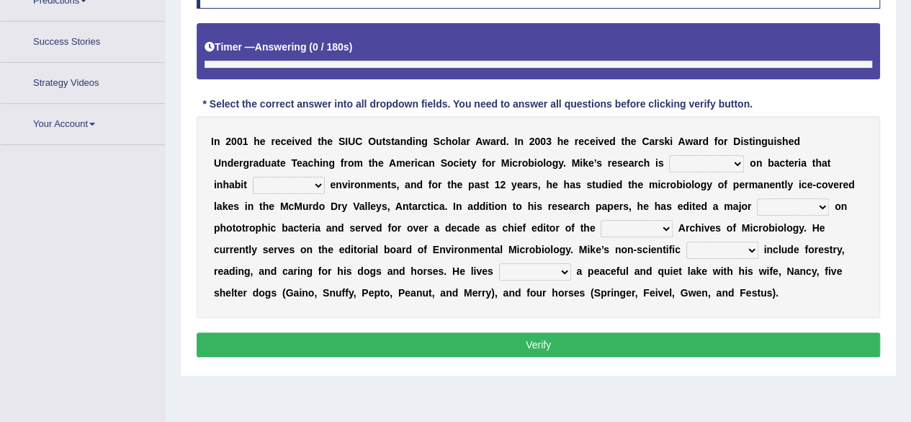
scroll to position [297, 0]
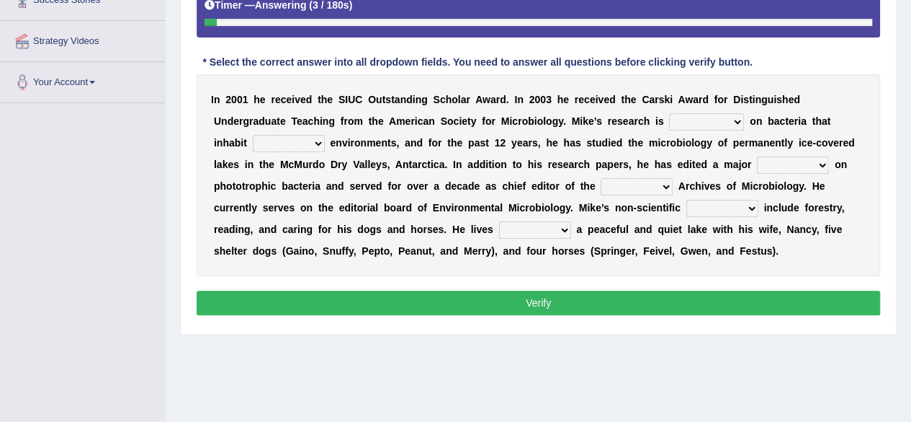
click at [719, 114] on select "relaxed focused aggregated accessed" at bounding box center [706, 121] width 75 height 17
select select "focused"
click at [669, 113] on select "relaxed focused aggregated accessed" at bounding box center [706, 121] width 75 height 17
click at [282, 138] on select "reached extended extreme remained" at bounding box center [289, 143] width 72 height 17
select select "extreme"
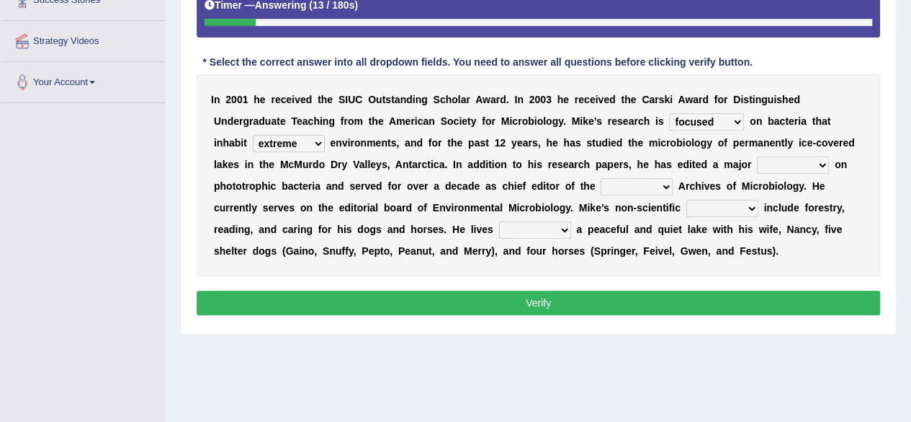
click at [253, 135] on select "reached extended extreme remained" at bounding box center [289, 143] width 72 height 17
click at [788, 165] on select "treatise reprise disguides disguised" at bounding box center [793, 164] width 72 height 17
select select "treatise"
click at [757, 156] on select "treatise reprise disguides disguised" at bounding box center [793, 164] width 72 height 17
click at [646, 182] on select "present exclusive journal general" at bounding box center [637, 186] width 72 height 17
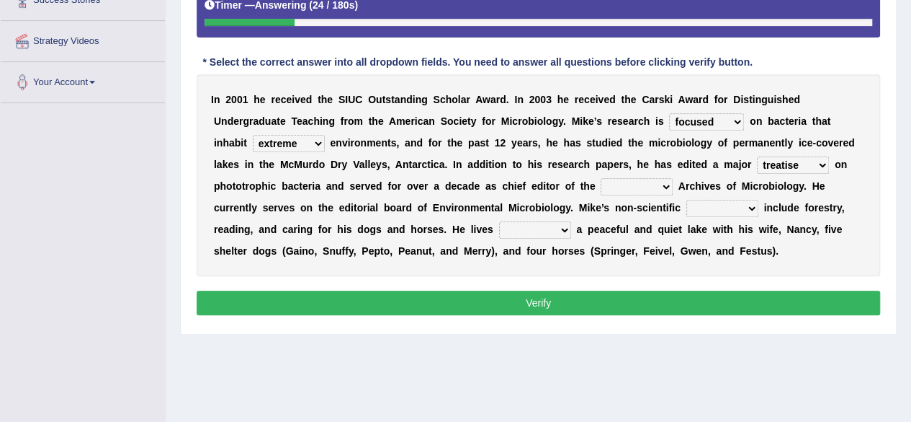
select select "journal"
click at [601, 178] on select "present exclusive journal general" at bounding box center [637, 186] width 72 height 17
click at [722, 200] on select "impacts interests influence injects" at bounding box center [723, 208] width 72 height 17
select select "interests"
click at [687, 200] on select "impacts interests influence injects" at bounding box center [723, 208] width 72 height 17
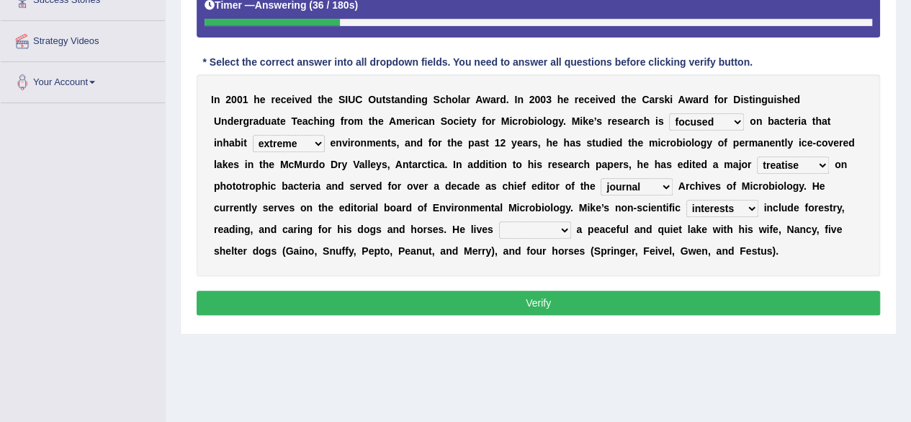
click at [552, 221] on select "behind beyond backs besides" at bounding box center [535, 229] width 72 height 17
select select "besides"
click at [499, 221] on select "behind beyond backs besides" at bounding box center [535, 229] width 72 height 17
click at [672, 292] on button "Verify" at bounding box center [539, 302] width 684 height 24
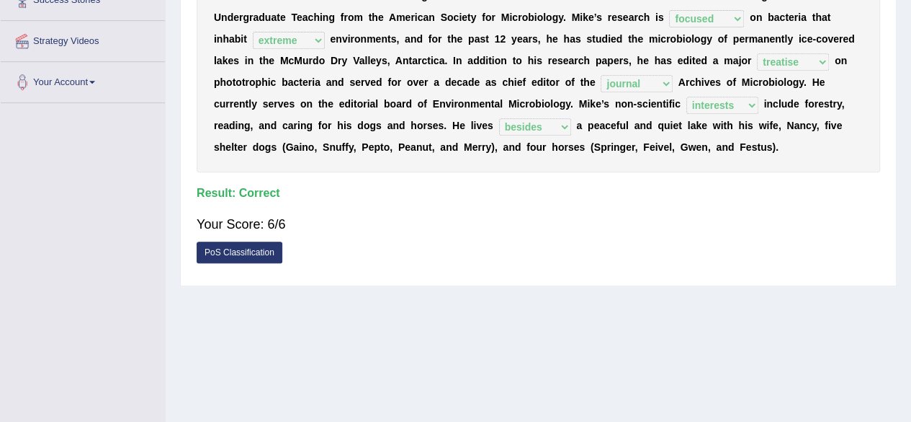
scroll to position [0, 0]
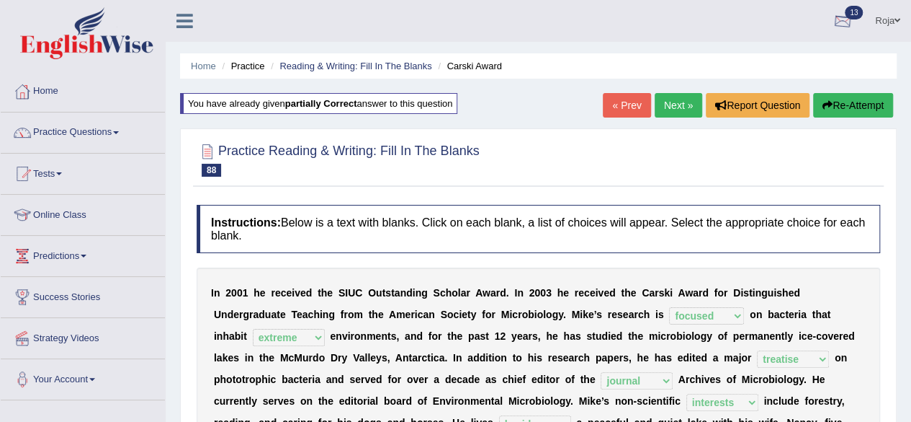
click at [843, 22] on div at bounding box center [843, 22] width 22 height 22
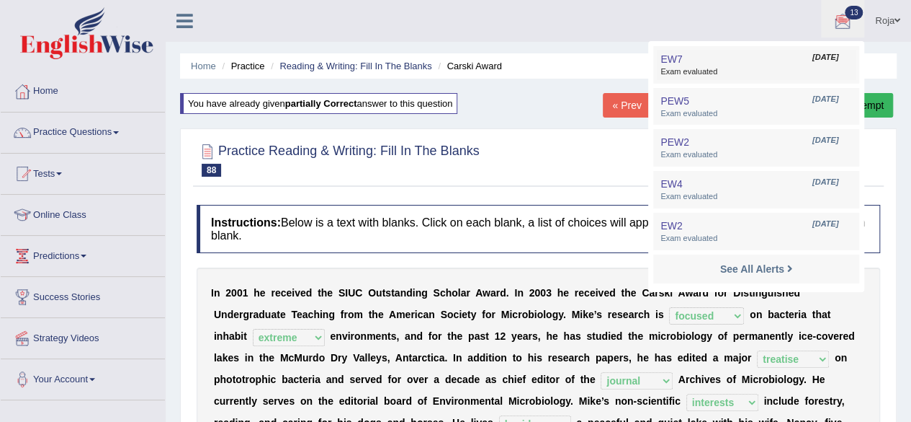
click at [740, 60] on link "EW7 [DATE] Exam evaluated" at bounding box center [756, 65] width 199 height 30
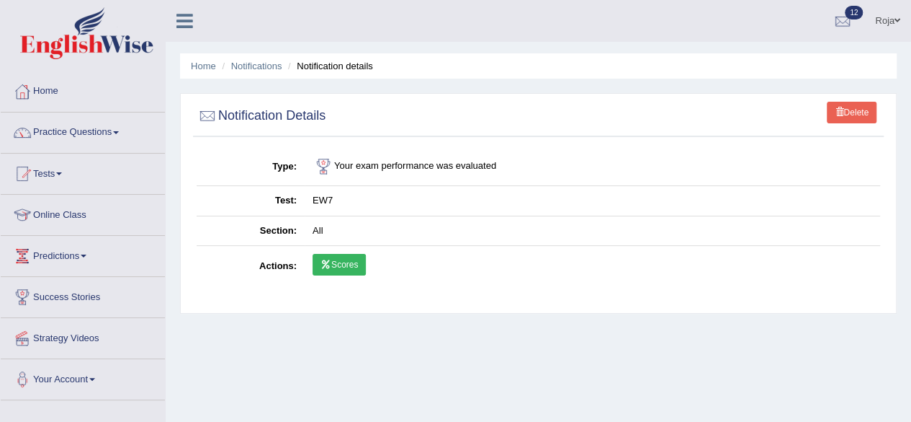
drag, startPoint x: 788, startPoint y: 146, endPoint x: 359, endPoint y: 262, distance: 444.6
click at [359, 262] on div "Delete Notification Details Type Your exam performance was evaluated Test EW7 S…" at bounding box center [538, 203] width 717 height 220
click at [357, 264] on link "Scores" at bounding box center [339, 265] width 53 height 22
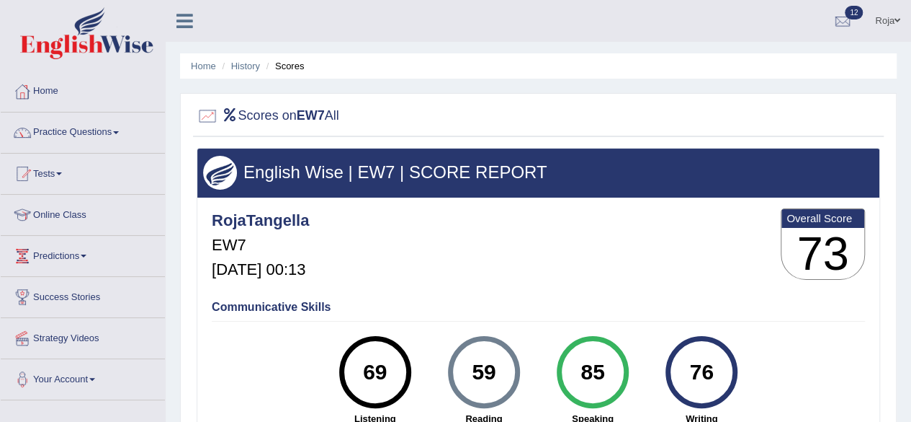
drag, startPoint x: 898, startPoint y: 178, endPoint x: 914, endPoint y: 157, distance: 26.2
click at [911, 157] on html "Toggle navigation Home Practice Questions Speaking Practice Read Aloud Repeat S…" at bounding box center [455, 211] width 911 height 422
click at [233, 64] on link "History" at bounding box center [245, 66] width 29 height 11
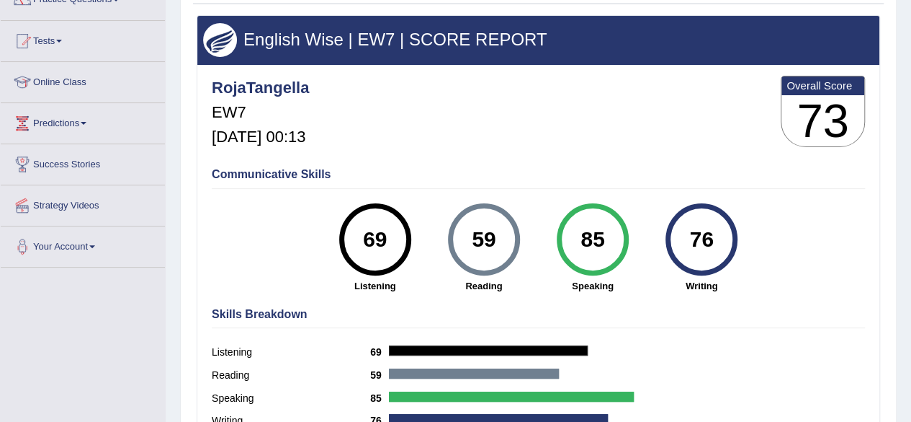
scroll to position [174, 0]
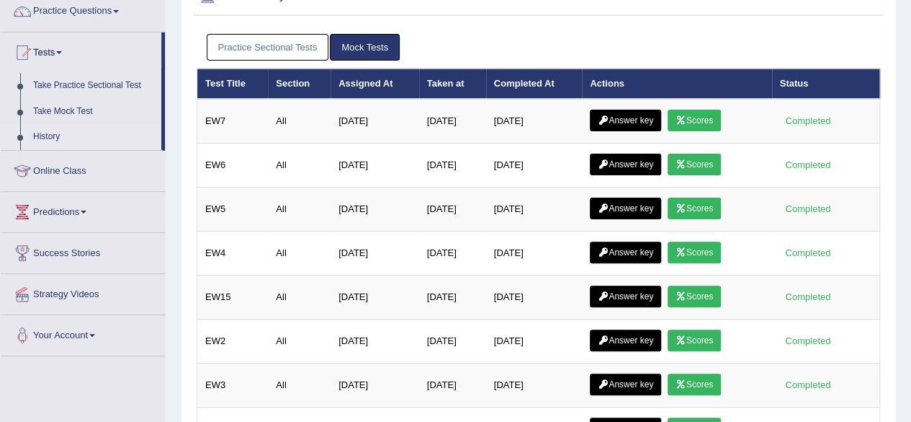
scroll to position [122, 0]
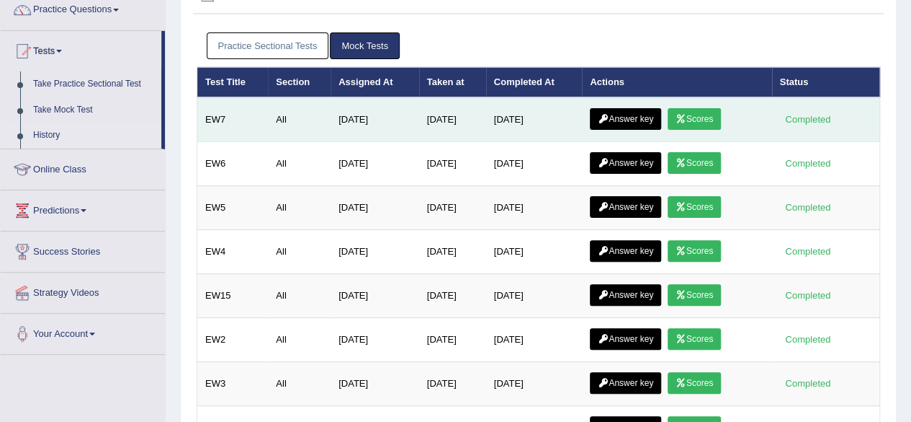
click at [644, 126] on link "Answer key" at bounding box center [625, 119] width 71 height 22
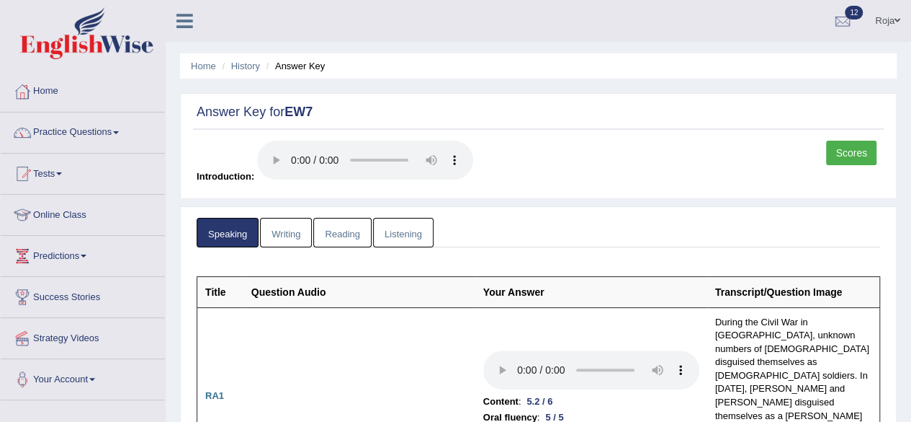
click at [282, 231] on link "Writing" at bounding box center [286, 233] width 52 height 30
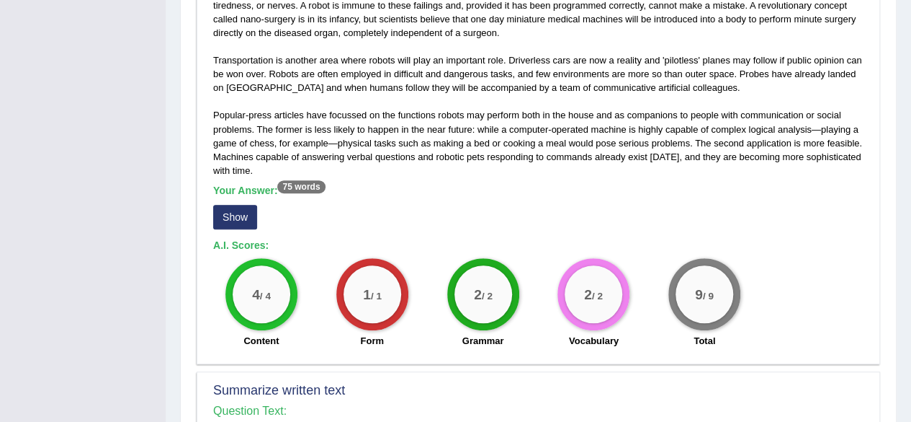
scroll to position [438, 0]
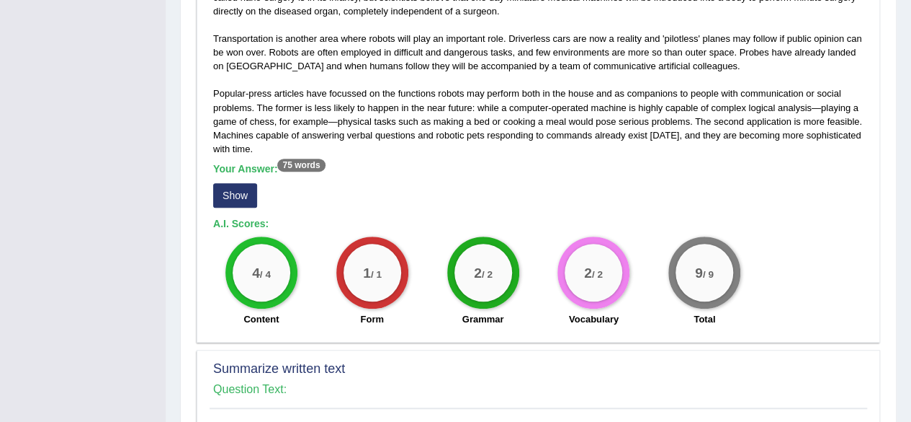
click at [238, 187] on button "Show" at bounding box center [235, 195] width 44 height 24
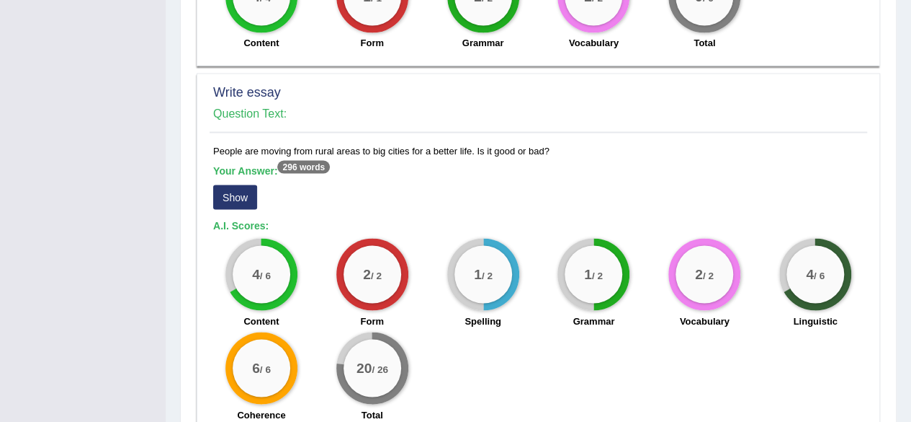
scroll to position [1284, 0]
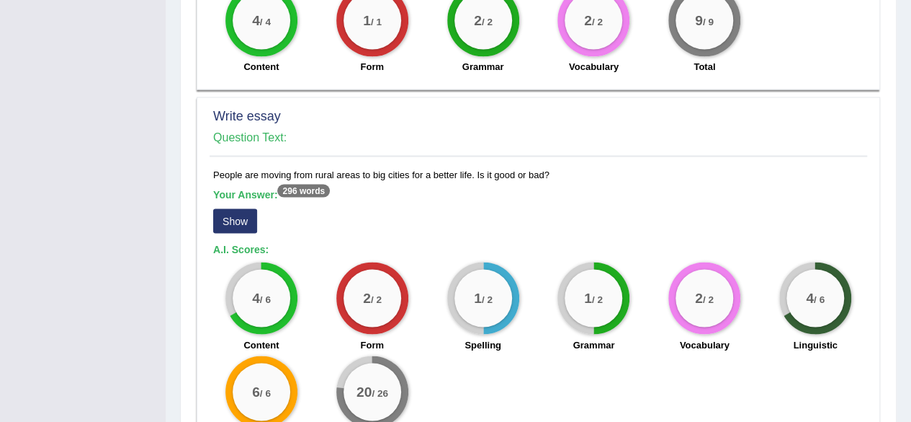
click at [234, 208] on button "Show" at bounding box center [235, 220] width 44 height 24
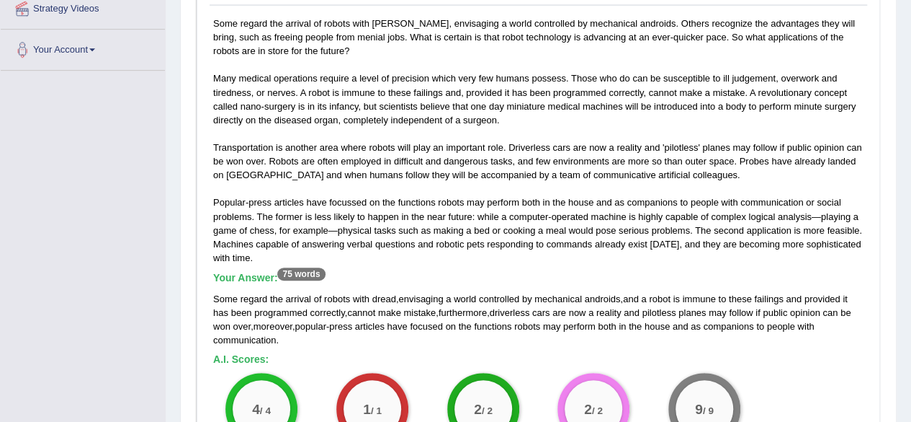
scroll to position [0, 0]
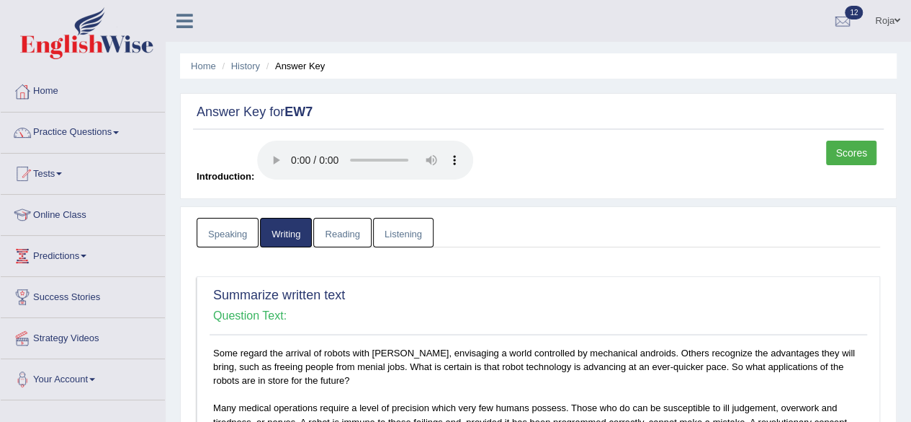
click at [350, 231] on link "Reading" at bounding box center [342, 233] width 58 height 30
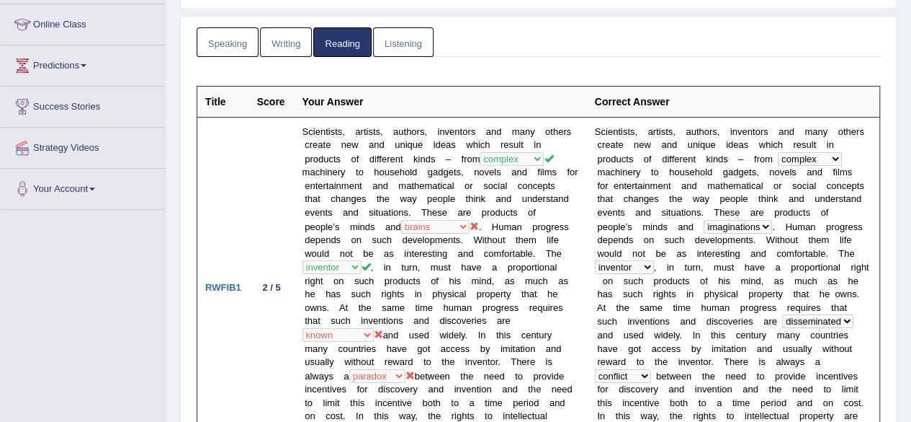
scroll to position [260, 0]
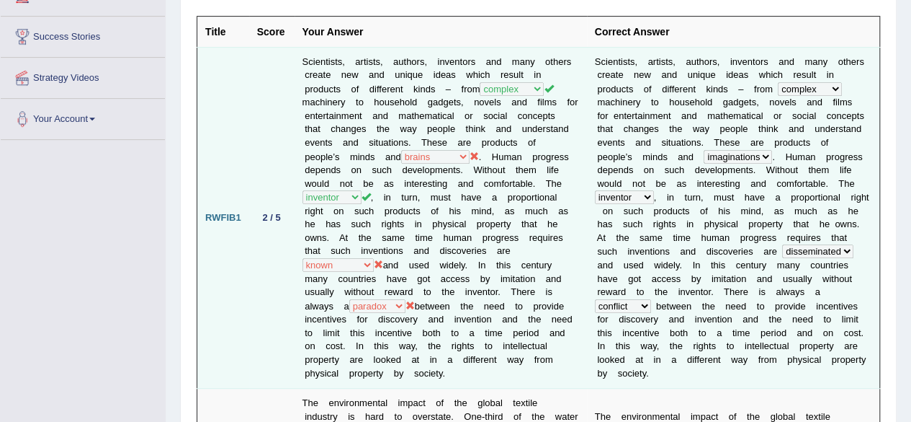
click at [384, 197] on td "Scientists, artists, authors, inventors and many others create new and unique i…" at bounding box center [441, 218] width 293 height 342
click at [715, 145] on td "S c i e n t i s t s , a r t i s t s , a u t h o r s , i n v e n t o r s a n d m…" at bounding box center [733, 218] width 293 height 342
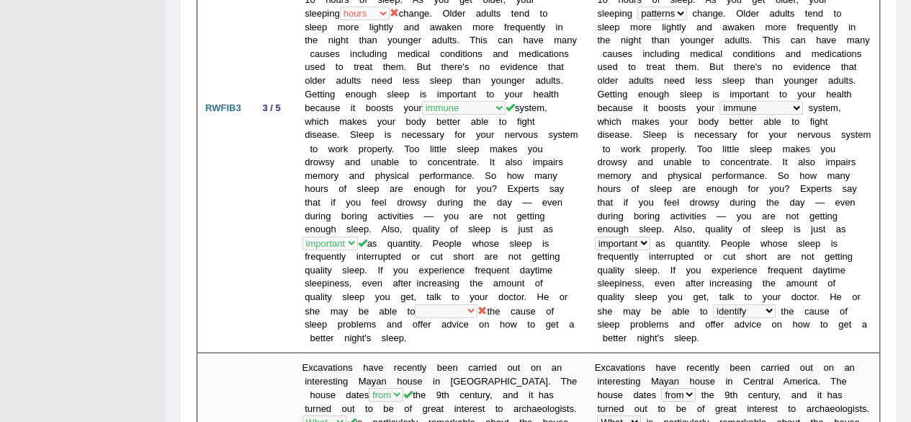
scroll to position [1235, 0]
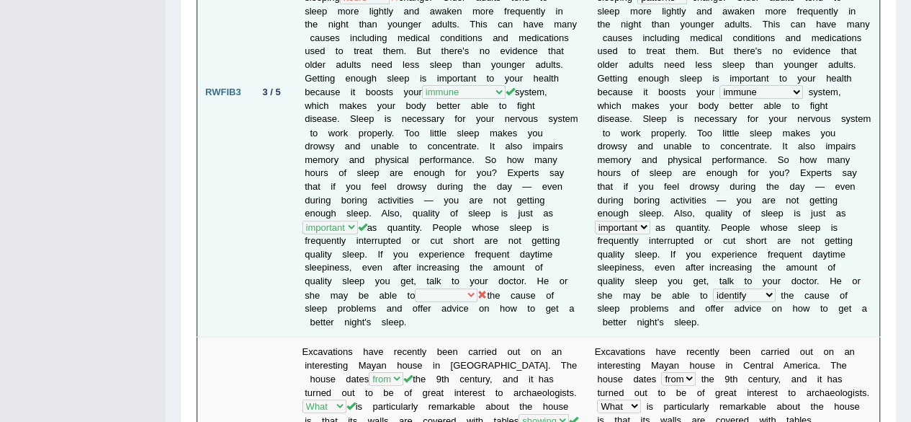
click at [463, 263] on td "The amount of sleep you need depends on many age factors thing category , espec…" at bounding box center [441, 92] width 293 height 489
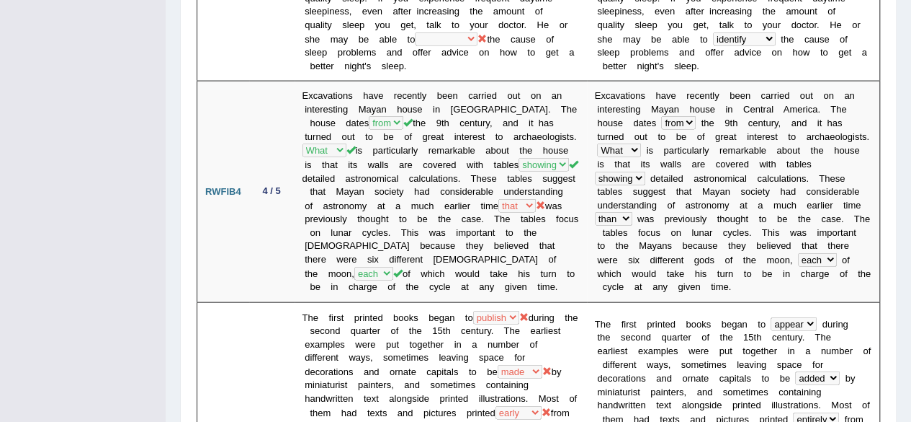
scroll to position [1468, 0]
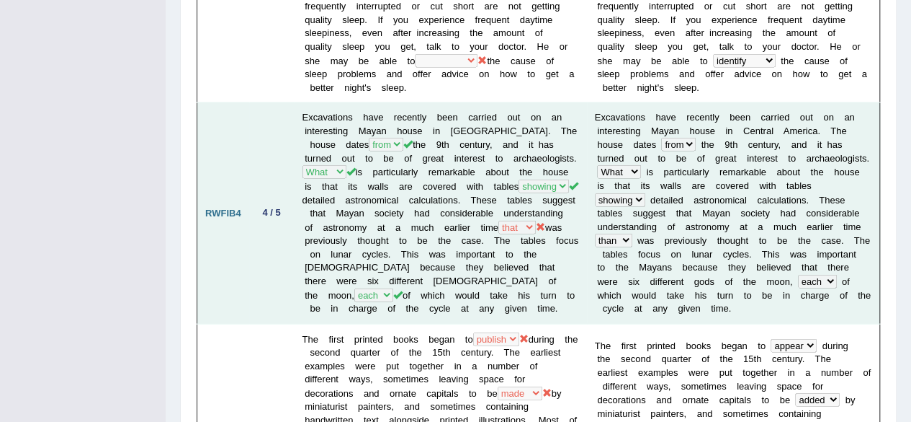
click at [375, 165] on td "Excavations have recently been carried out on an interesting Mayan house in [GE…" at bounding box center [441, 213] width 293 height 220
click at [328, 208] on td "Excavations have recently been carried out on an interesting Mayan house in [GE…" at bounding box center [441, 213] width 293 height 220
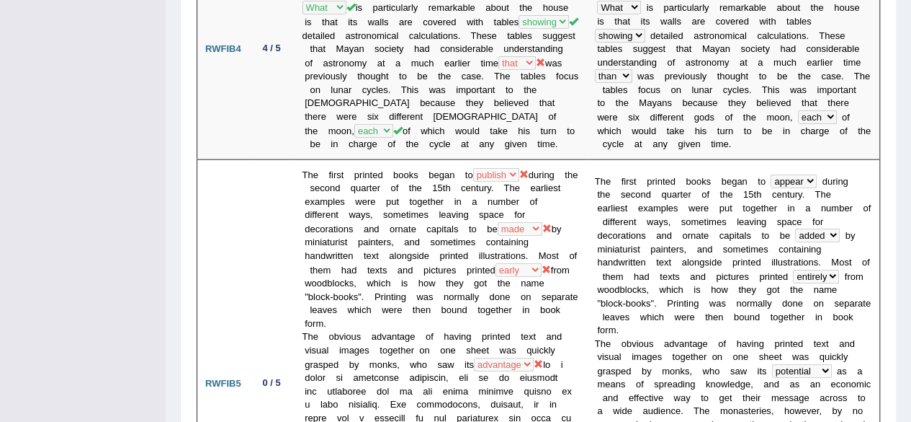
scroll to position [1702, 0]
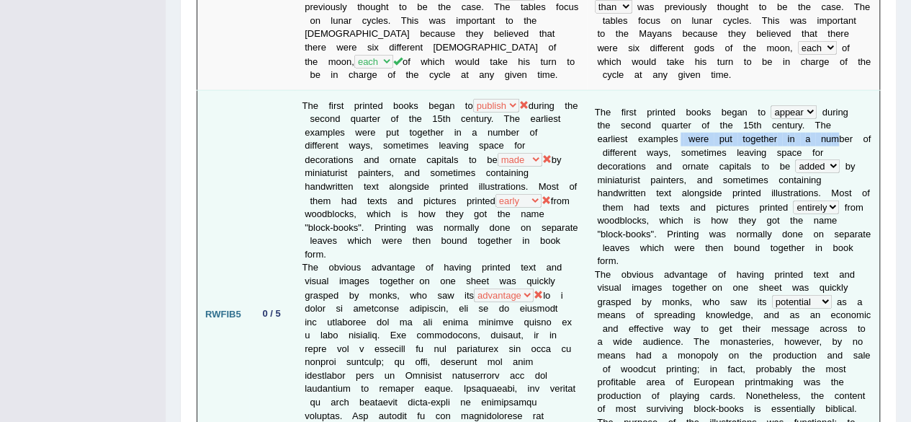
drag, startPoint x: 641, startPoint y: 97, endPoint x: 798, endPoint y: 90, distance: 156.5
click at [798, 90] on td "T h e f i r s t p r i n t e d b o o k s b e g a n t o occur publish appear seem…" at bounding box center [733, 314] width 293 height 448
click at [831, 133] on b "m" at bounding box center [835, 138] width 8 height 11
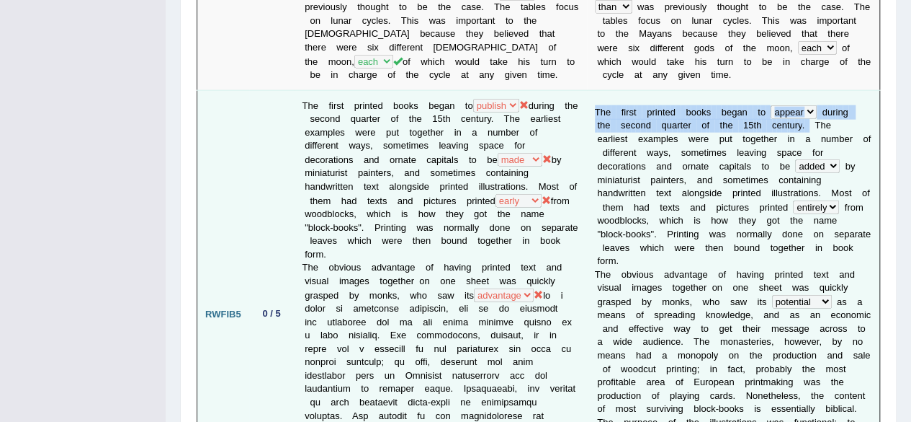
drag, startPoint x: 791, startPoint y: 82, endPoint x: 589, endPoint y: 73, distance: 202.7
click at [589, 90] on td "T h e f i r s t p r i n t e d b o o k s b e g a n t o occur publish appear seem…" at bounding box center [733, 314] width 293 height 448
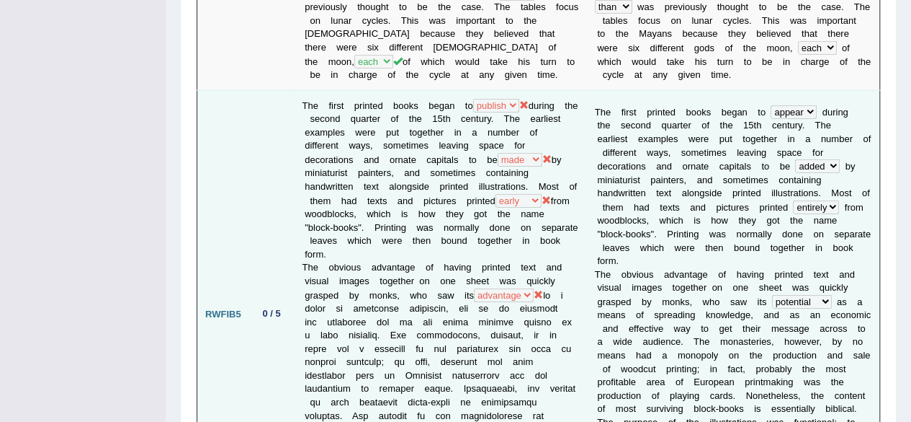
click at [797, 147] on b "e" at bounding box center [799, 152] width 5 height 11
drag, startPoint x: 689, startPoint y: 135, endPoint x: 794, endPoint y: 119, distance: 106.5
click at [794, 119] on td "T h e f i r s t p r i n t e d b o o k s b e g a n t o occur publish appear seem…" at bounding box center [733, 314] width 293 height 448
click at [794, 161] on b at bounding box center [792, 166] width 5 height 11
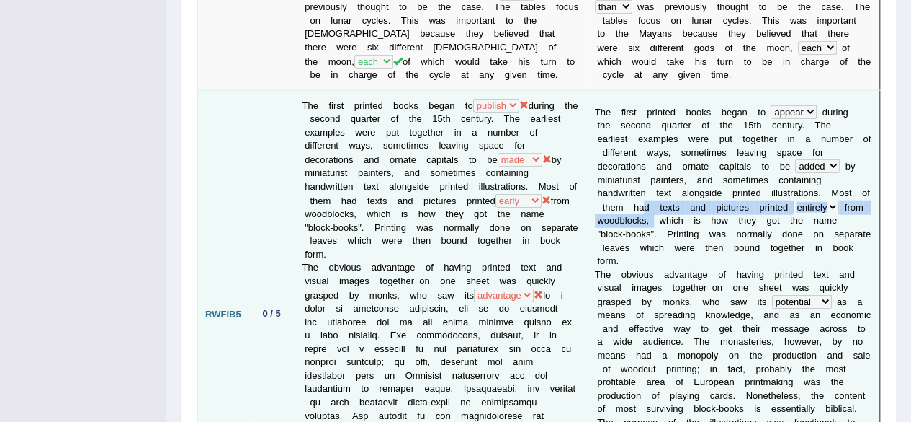
drag, startPoint x: 646, startPoint y: 162, endPoint x: 654, endPoint y: 171, distance: 11.7
click at [654, 171] on td "T h e f i r s t p r i n t e d b o o k s b e g a n t o occur publish appear seem…" at bounding box center [733, 314] width 293 height 448
click at [654, 215] on b at bounding box center [651, 220] width 5 height 11
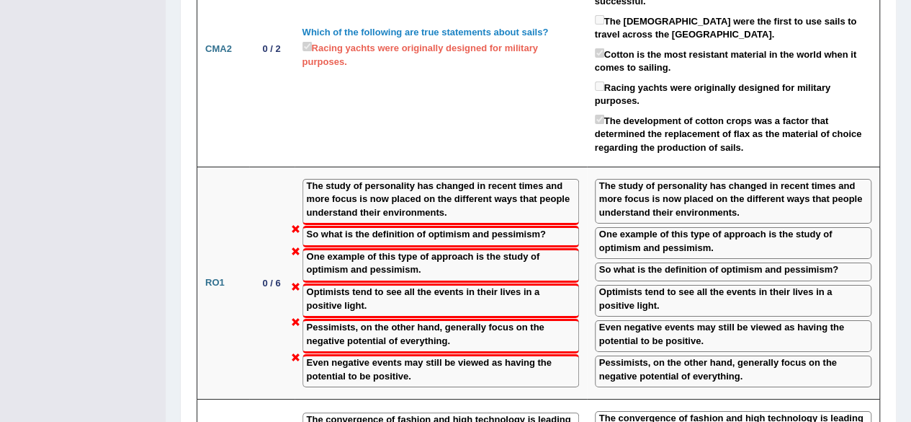
scroll to position [2618, 0]
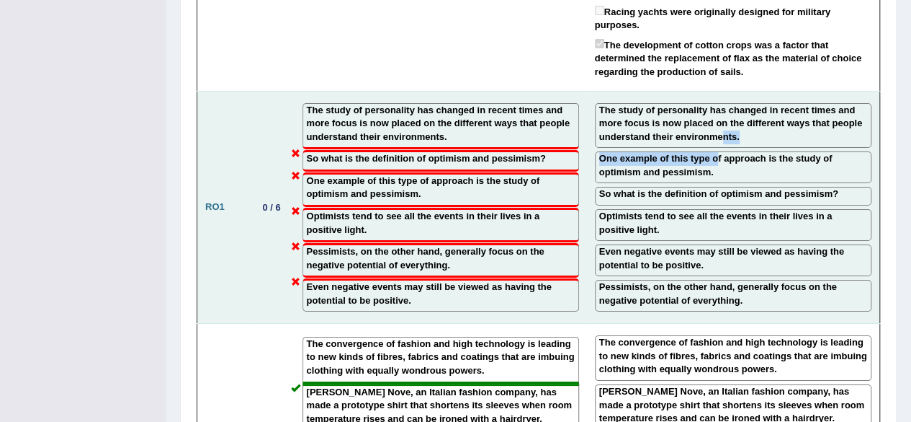
drag, startPoint x: 725, startPoint y: 89, endPoint x: 718, endPoint y: 105, distance: 18.1
click at [718, 105] on td "The study of personality has changed in recent times and more focus is now plac…" at bounding box center [733, 207] width 293 height 233
click at [718, 152] on label "One example of this type of approach is the study of optimism and pessimism." at bounding box center [733, 165] width 268 height 27
click at [723, 104] on label "The study of personality has changed in recent times and more focus is now plac…" at bounding box center [733, 124] width 268 height 40
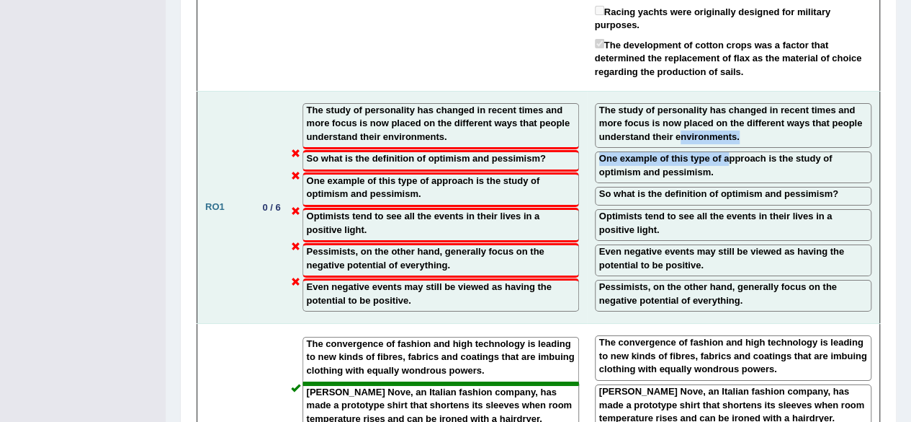
drag, startPoint x: 731, startPoint y: 102, endPoint x: 680, endPoint y: 84, distance: 53.6
click at [680, 91] on td "The study of personality has changed in recent times and more focus is now plac…" at bounding box center [733, 207] width 293 height 233
click at [680, 104] on label "The study of personality has changed in recent times and more focus is now plac…" at bounding box center [733, 124] width 268 height 40
click at [690, 187] on label "So what is the definition of optimism and pessimism?" at bounding box center [718, 194] width 239 height 14
click at [689, 210] on label "Optimists tend to see all the events in their lives in a positive light." at bounding box center [733, 223] width 268 height 27
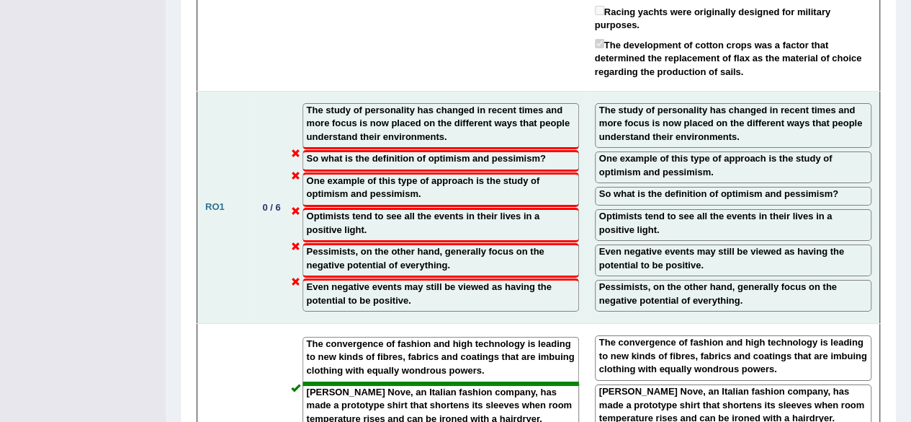
click at [716, 245] on label "Even negative events may still be viewed as having the potential to be positive." at bounding box center [733, 258] width 268 height 27
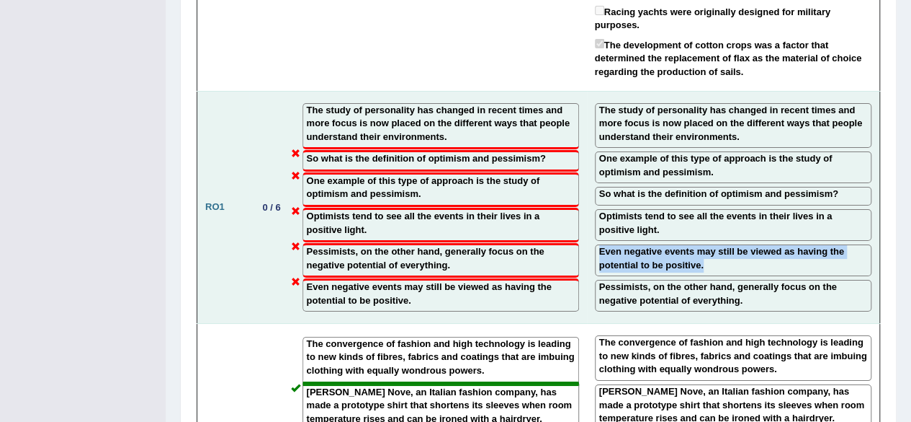
click at [716, 245] on label "Even negative events may still be viewed as having the potential to be positive." at bounding box center [733, 258] width 268 height 27
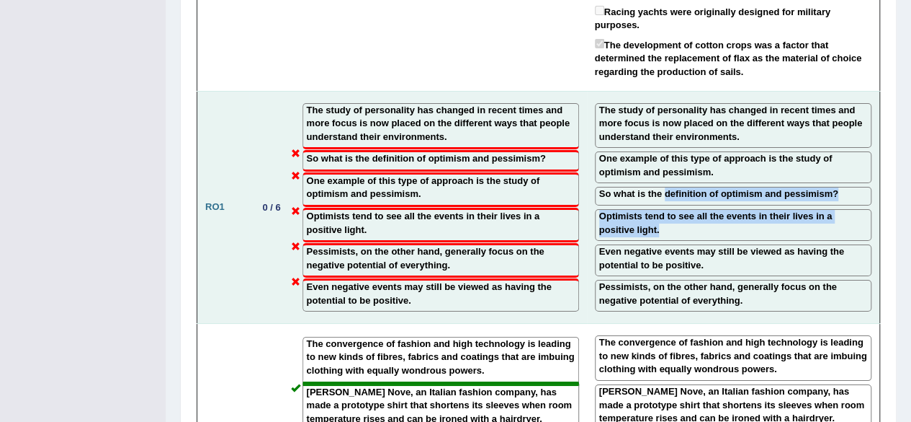
drag, startPoint x: 667, startPoint y: 146, endPoint x: 666, endPoint y: 171, distance: 25.3
click at [666, 171] on td "The study of personality has changed in recent times and more focus is now plac…" at bounding box center [733, 207] width 293 height 233
click at [666, 210] on label "Optimists tend to see all the events in their lives in a positive light." at bounding box center [733, 223] width 268 height 27
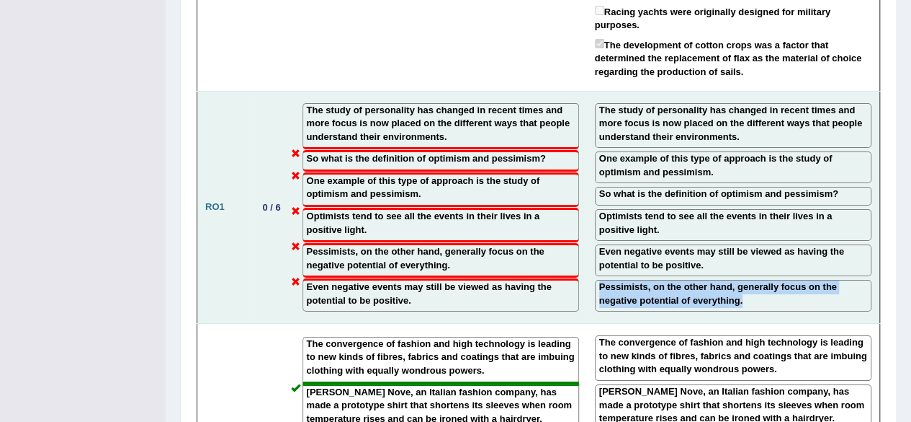
drag, startPoint x: 706, startPoint y: 218, endPoint x: 710, endPoint y: 257, distance: 39.1
click at [710, 257] on td "The study of personality has changed in recent times and more focus is now plac…" at bounding box center [733, 207] width 293 height 233
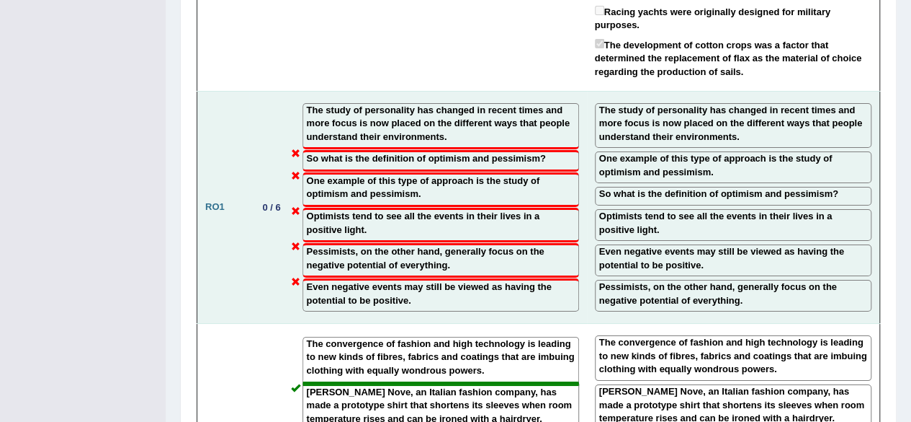
click at [710, 257] on td "The study of personality has changed in recent times and more focus is now plac…" at bounding box center [733, 207] width 293 height 233
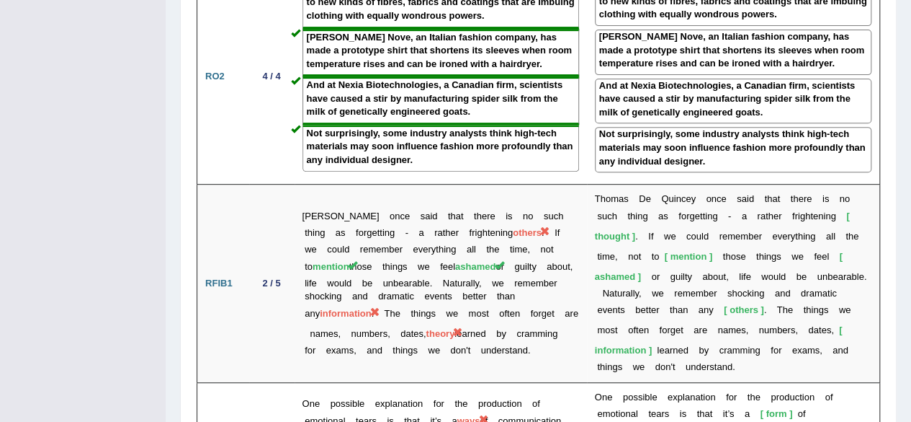
scroll to position [3010, 0]
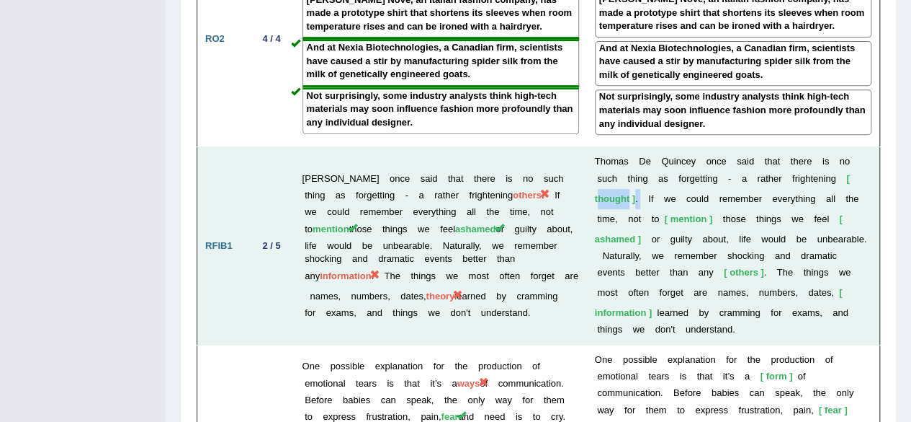
drag, startPoint x: 597, startPoint y: 143, endPoint x: 641, endPoint y: 148, distance: 44.2
click at [641, 148] on td "T h o m a s D e Q u i n c e y o n c e s a i d t h a t t h e r e i s n o s u c h…" at bounding box center [733, 246] width 293 height 198
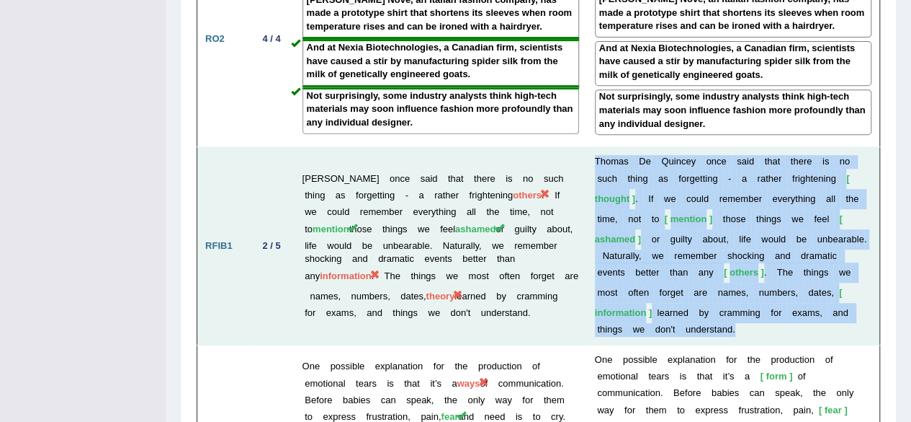
click at [641, 148] on td "T h o m a s D e Q u i n c e y o n c e s a i d t h a t t h e r e i s n o s u c h…" at bounding box center [733, 246] width 293 height 198
click at [631, 173] on span "thought" at bounding box center [722, 188] width 255 height 31
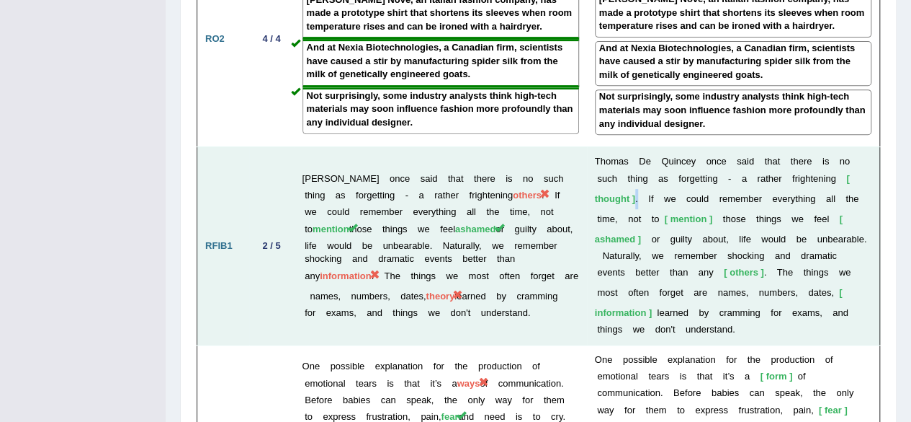
click at [631, 173] on span "thought" at bounding box center [722, 188] width 255 height 31
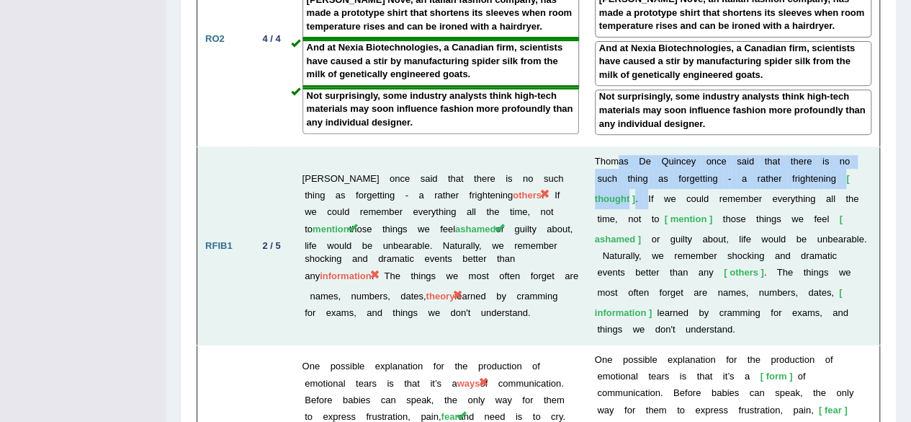
drag, startPoint x: 615, startPoint y: 110, endPoint x: 648, endPoint y: 141, distance: 45.4
click at [648, 147] on td "T h o m a s D e Q u i n c e y o n c e s a i d t h a t t h e r e i s n o s u c h…" at bounding box center [733, 246] width 293 height 198
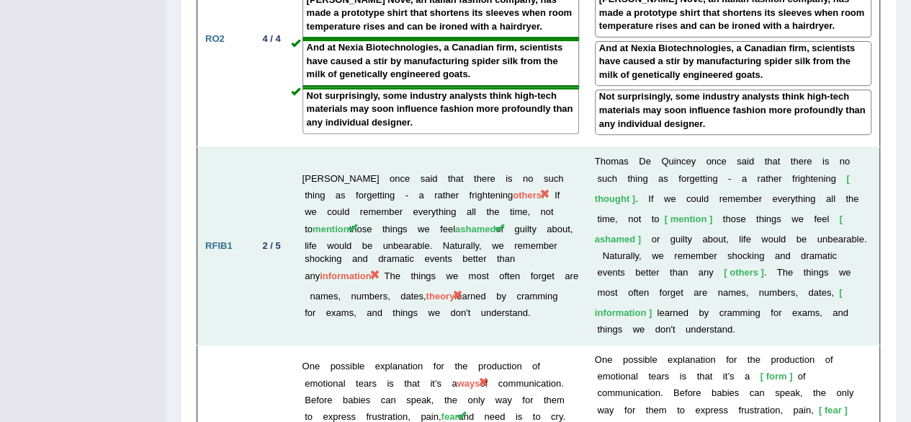
click at [648, 193] on b "I" at bounding box center [649, 198] width 3 height 11
click at [617, 169] on td "T h o m a s D e Q u i n c e y o n c e s a i d t h a t t h e r e i s n o s u c h…" at bounding box center [733, 246] width 293 height 198
click at [713, 267] on b "y" at bounding box center [711, 272] width 5 height 11
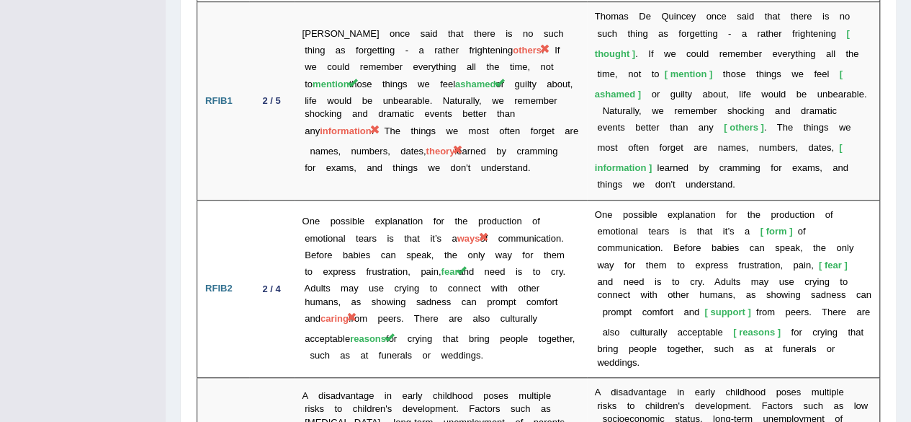
scroll to position [3172, 0]
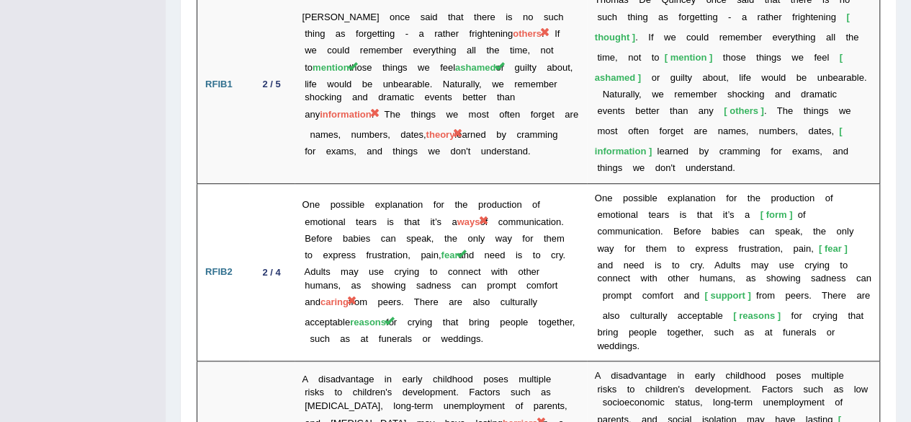
drag, startPoint x: 909, startPoint y: 306, endPoint x: 915, endPoint y: 312, distance: 8.2
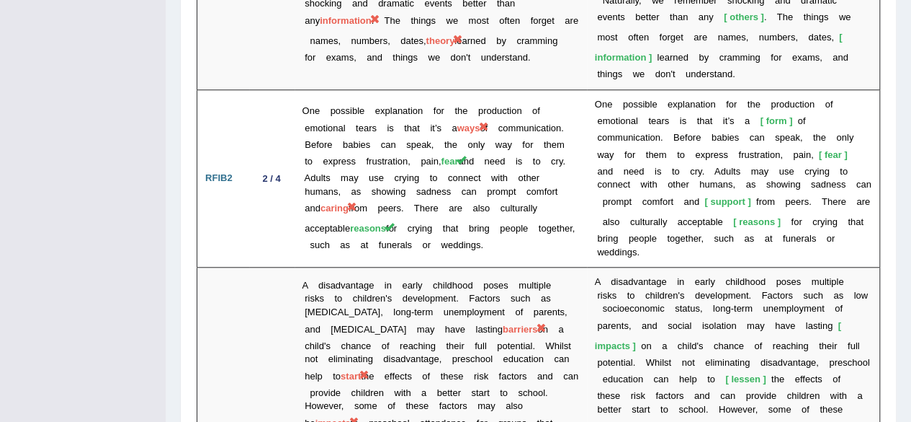
scroll to position [3270, 0]
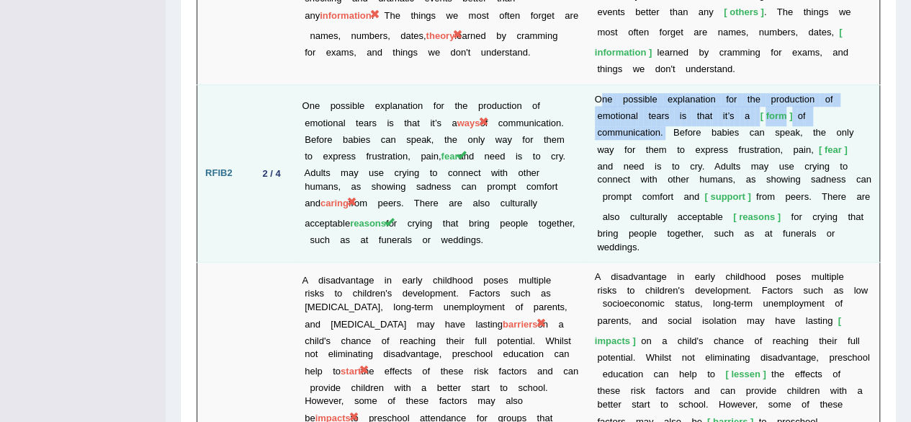
drag, startPoint x: 666, startPoint y: 76, endPoint x: 604, endPoint y: 47, distance: 69.3
click at [604, 84] on td "O n e p o s s i b l e e x p l a n a t i o n f o r t h e p r o d u c t i o n o f…" at bounding box center [733, 172] width 293 height 177
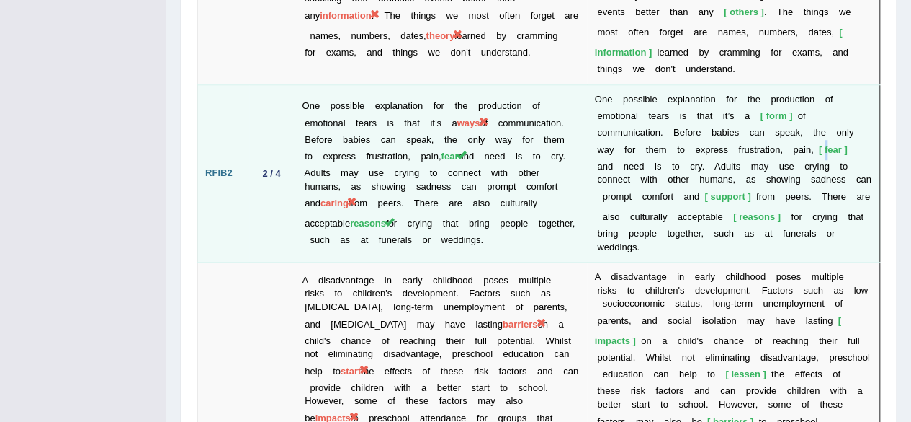
drag, startPoint x: 829, startPoint y: 94, endPoint x: 821, endPoint y: 89, distance: 9.8
click at [821, 144] on span "fear" at bounding box center [833, 149] width 29 height 11
click at [770, 132] on td "O n e p o s s i b l e e x p l a n a t i o n f o r t h e p r o d u c t i o n o f…" at bounding box center [733, 172] width 293 height 177
drag, startPoint x: 770, startPoint y: 132, endPoint x: 700, endPoint y: 131, distance: 69.2
click at [700, 131] on td "O n e p o s s i b l e e x p l a n a t i o n f o r t h e p r o d u c t i o n o f…" at bounding box center [733, 172] width 293 height 177
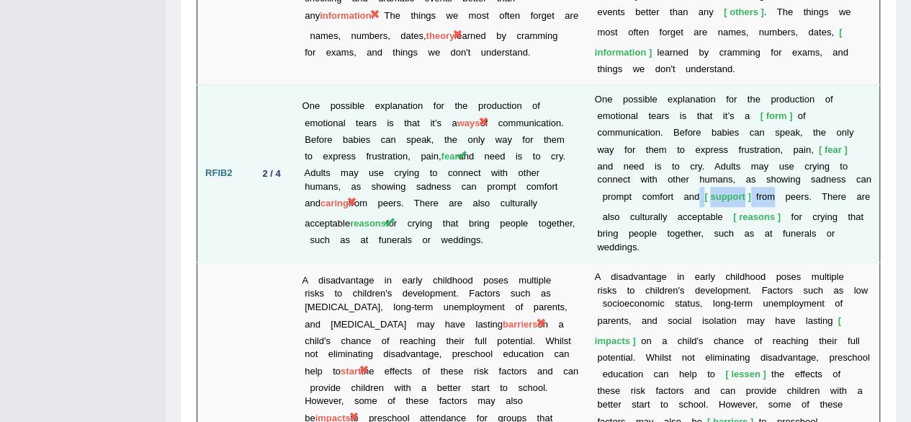
click at [700, 131] on td "O n e p o s s i b l e e x p l a n a t i o n f o r t h e p r o d u c t i o n o f…" at bounding box center [733, 172] width 293 height 177
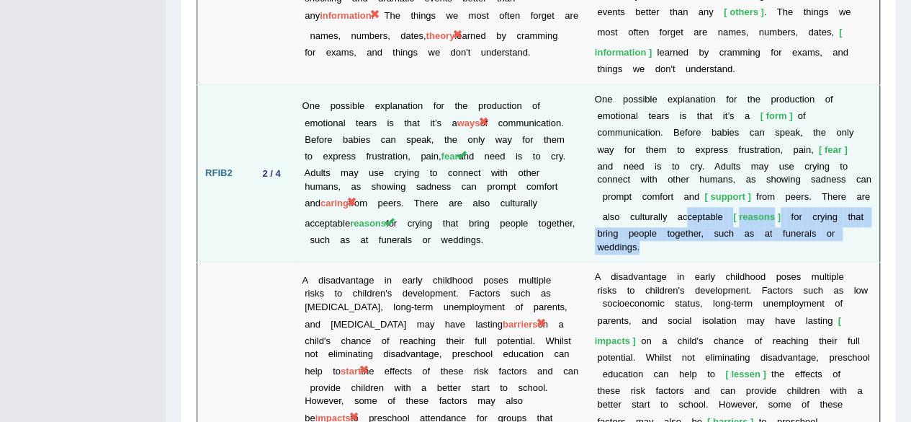
drag, startPoint x: 687, startPoint y: 161, endPoint x: 741, endPoint y: 184, distance: 58.8
click at [741, 184] on td "O n e p o s s i b l e e x p l a n a t i o n f o r t h e p r o d u c t i o n o f…" at bounding box center [733, 172] width 293 height 177
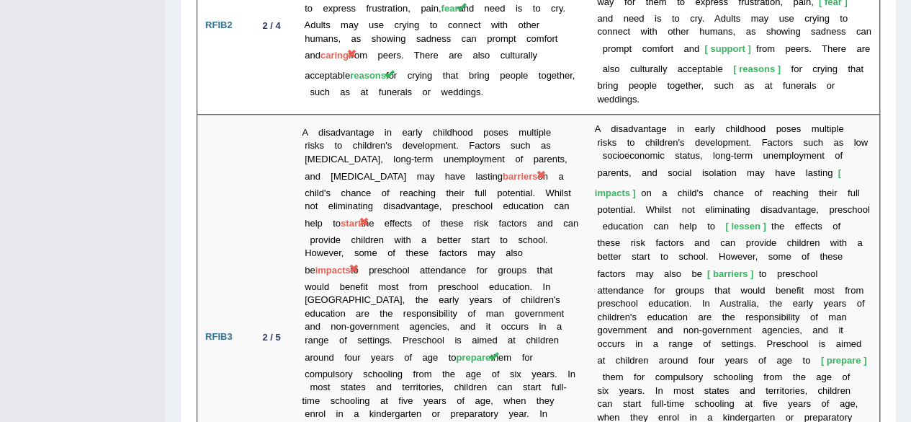
scroll to position [3461, 0]
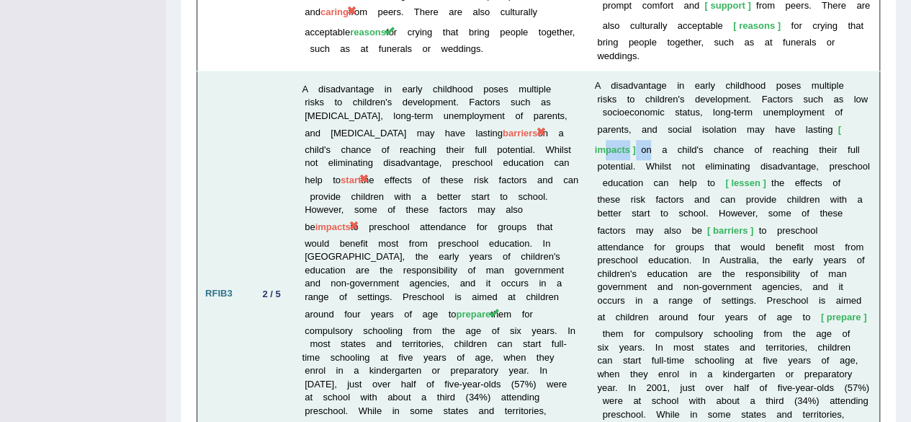
drag, startPoint x: 603, startPoint y: 89, endPoint x: 653, endPoint y: 94, distance: 49.9
click at [653, 94] on td "A d i s a d v a n t a g e i n e a r l y c h i l d h o o d p o s e s m u l t i p…" at bounding box center [733, 293] width 293 height 445
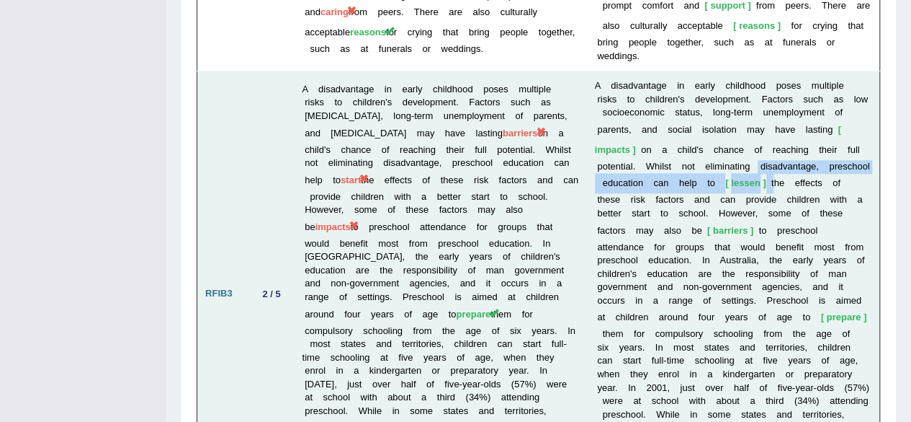
drag, startPoint x: 757, startPoint y: 115, endPoint x: 776, endPoint y: 116, distance: 18.8
click at [776, 116] on td "A d i s a d v a n t a g e i n e a r l y c h i l d h o o d p o s e s m u l t i p…" at bounding box center [733, 293] width 293 height 445
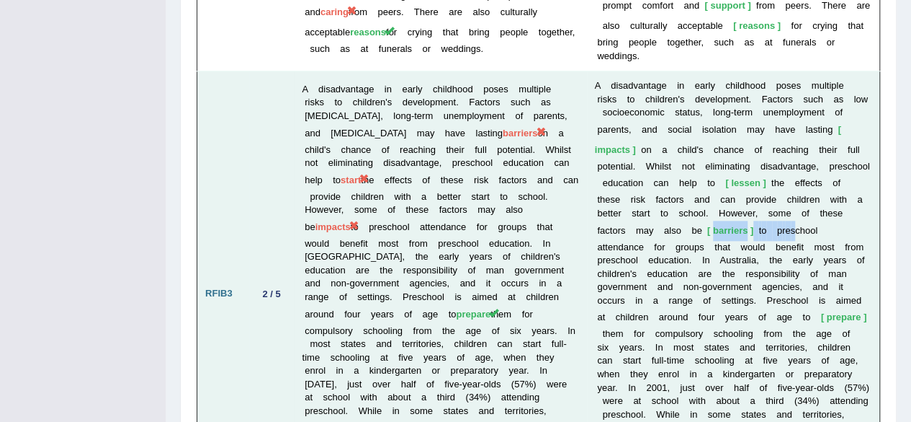
drag, startPoint x: 713, startPoint y: 175, endPoint x: 795, endPoint y: 169, distance: 81.7
click at [795, 169] on td "A d i s a d v a n t a g e i n e a r l y c h i l d h o o d p o s e s m u l t i p…" at bounding box center [733, 293] width 293 height 445
click at [795, 225] on b "s" at bounding box center [793, 230] width 5 height 11
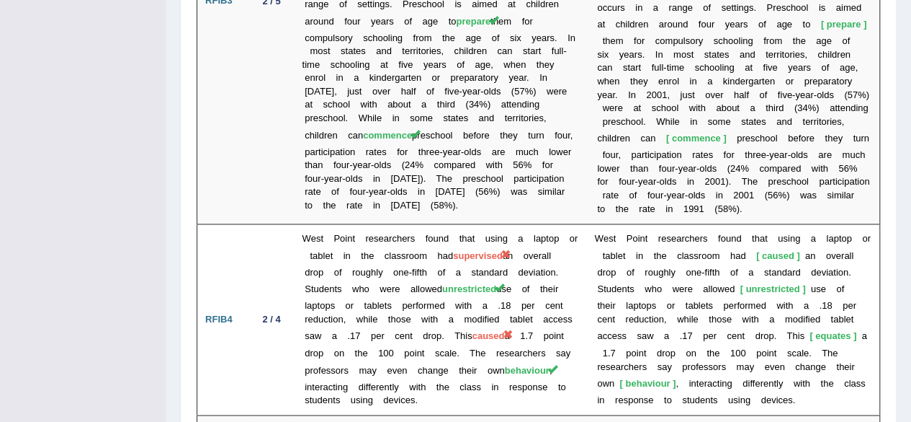
scroll to position [3781, 0]
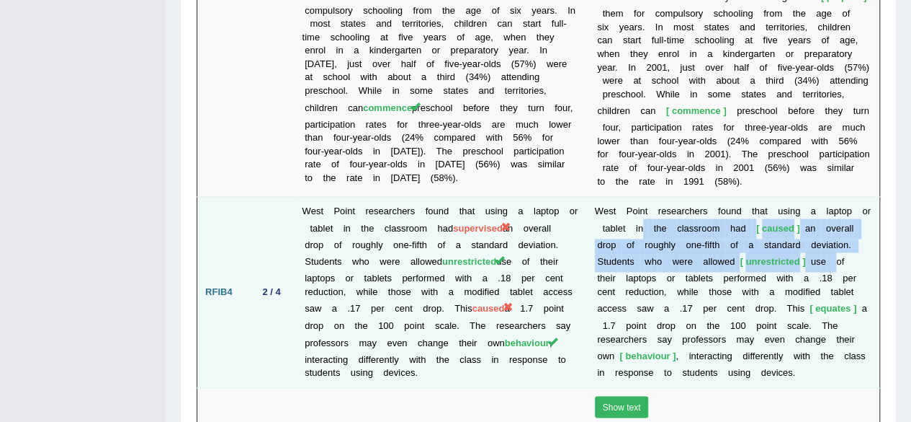
drag, startPoint x: 644, startPoint y: 178, endPoint x: 837, endPoint y: 194, distance: 193.7
click at [837, 197] on td "W e s t P o i n t r e s e a r c h e r s f o u n d t h a t u s i n g a l a p t o…" at bounding box center [733, 292] width 293 height 191
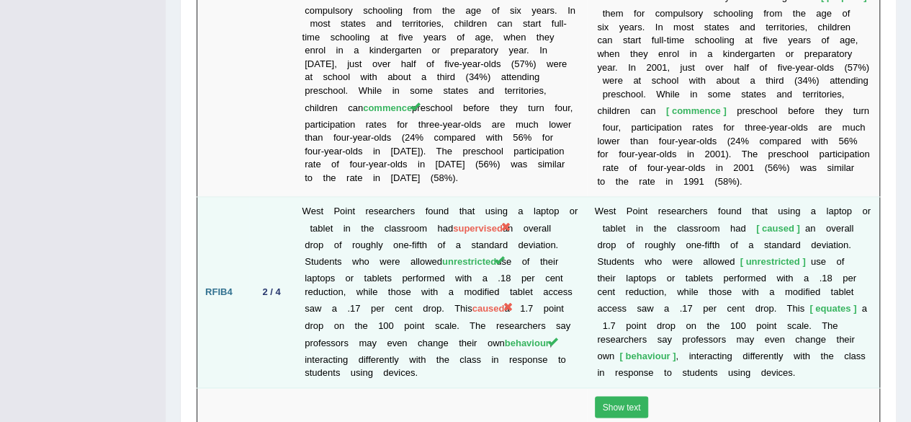
click at [837, 197] on td "W e s t P o i n t r e s e a r c h e r s f o u n d t h a t u s i n g a l a p t o…" at bounding box center [733, 292] width 293 height 191
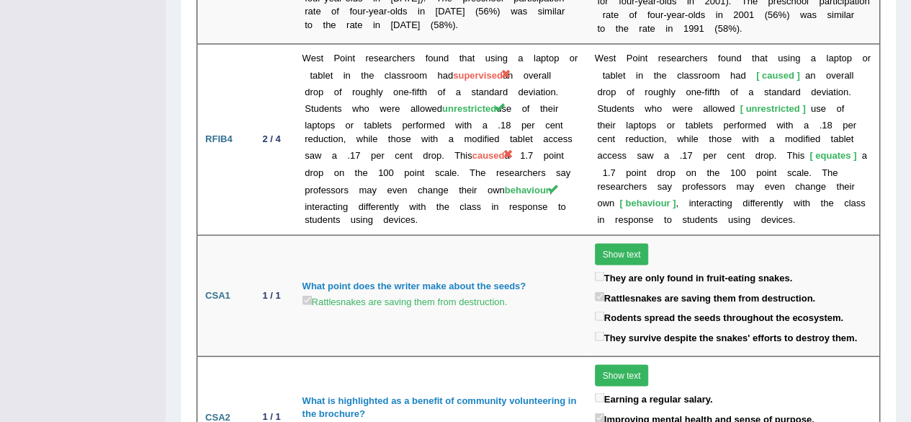
scroll to position [4001, 0]
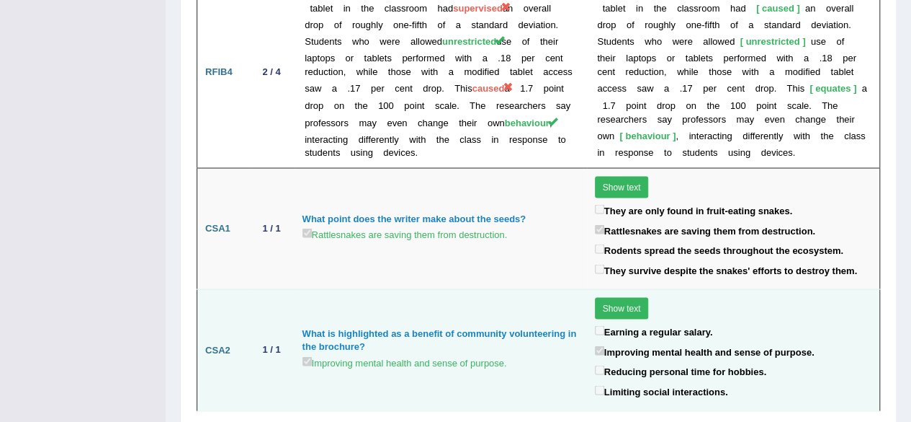
click at [682, 342] on label "Improving mental health and sense of purpose." at bounding box center [705, 350] width 220 height 17
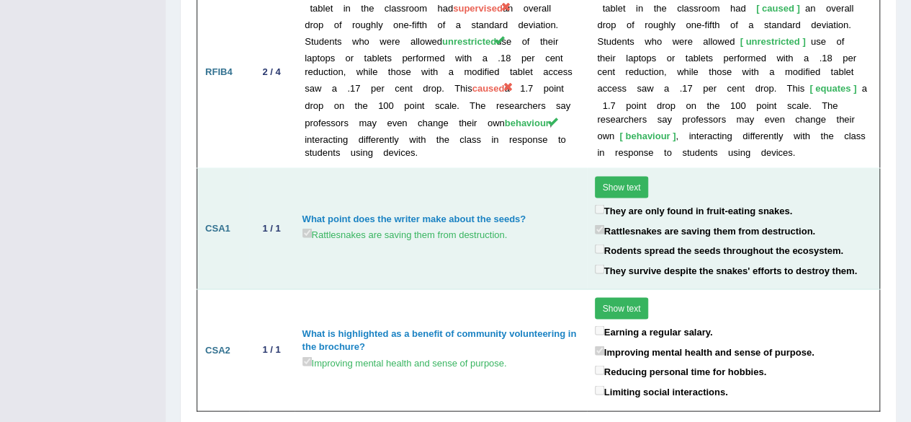
click at [690, 221] on label "Rattlesnakes are saving them from destruction." at bounding box center [705, 229] width 220 height 17
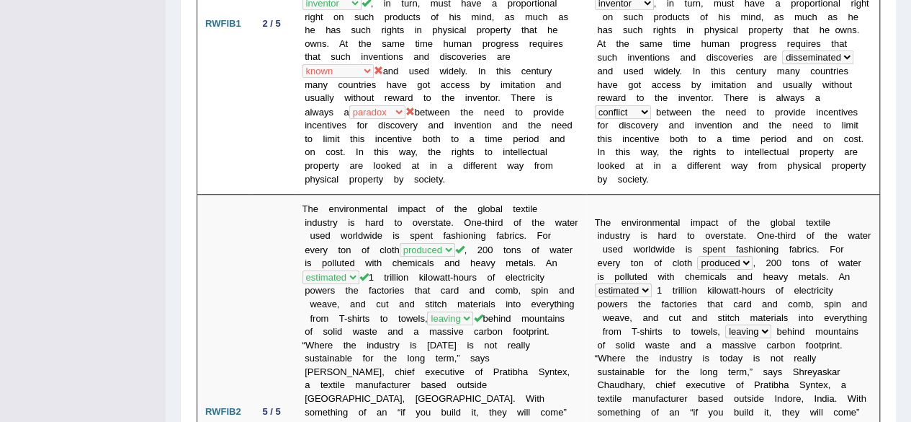
scroll to position [0, 0]
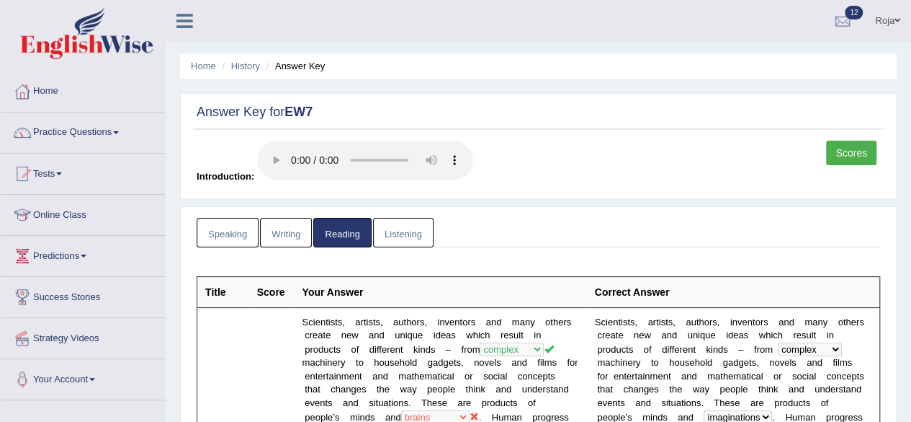
click at [412, 231] on link "Listening" at bounding box center [403, 233] width 61 height 30
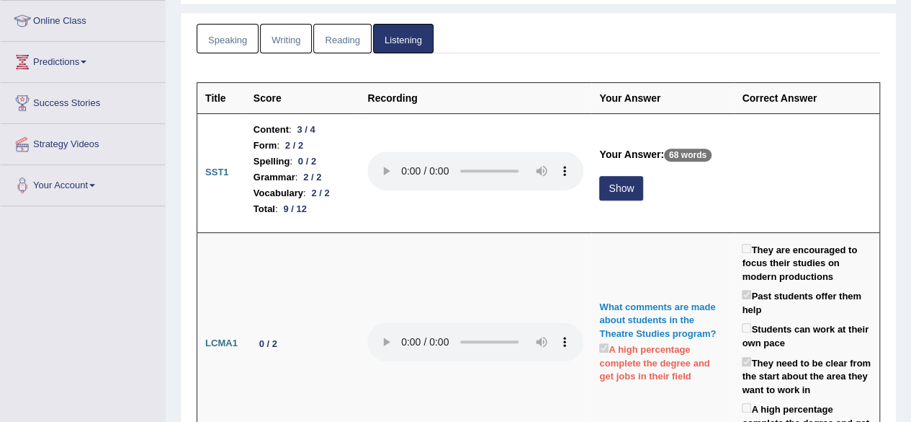
scroll to position [213, 0]
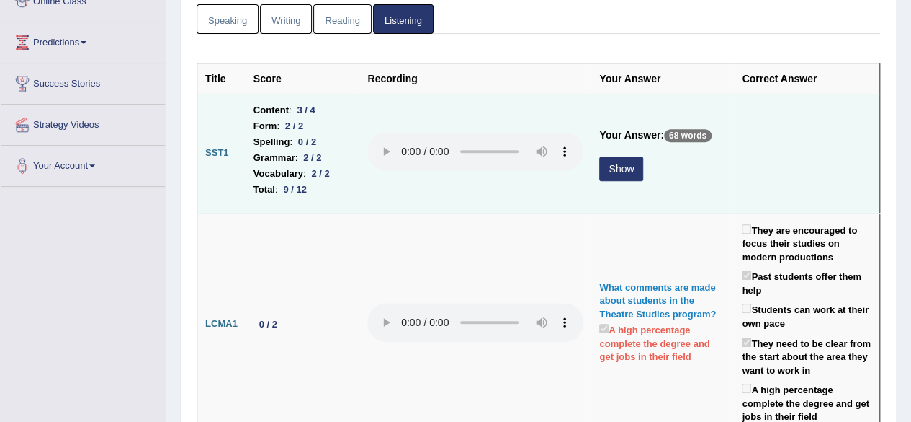
click at [604, 157] on button "Show" at bounding box center [621, 168] width 44 height 24
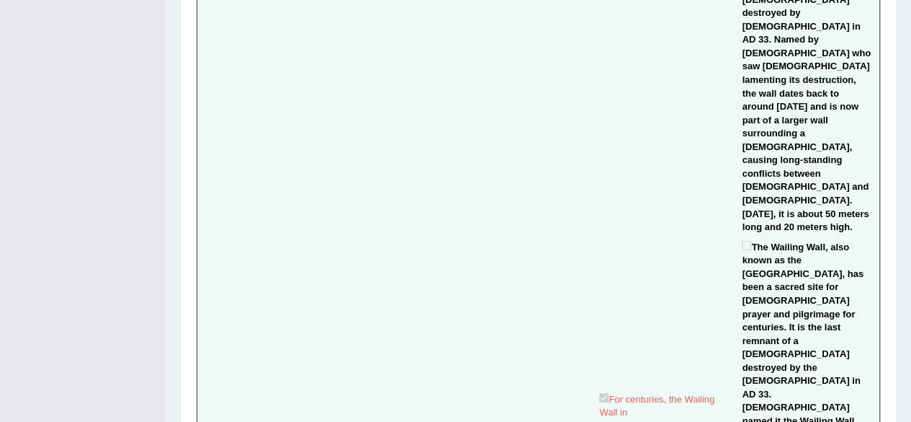
scroll to position [3350, 0]
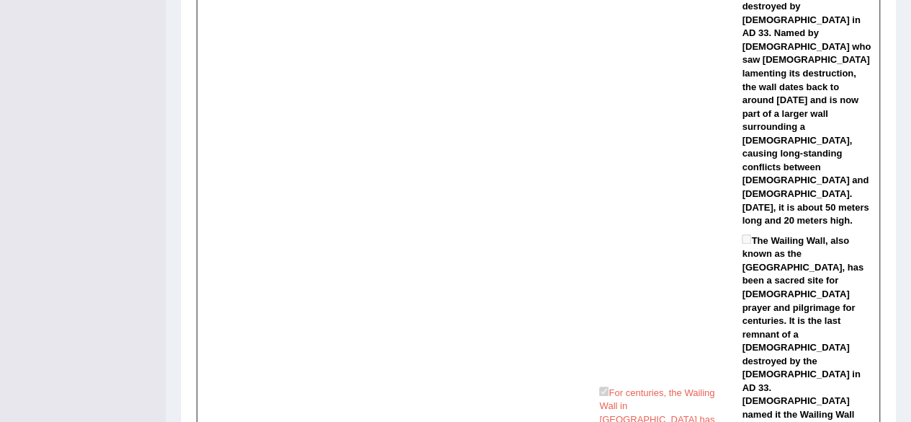
drag, startPoint x: 908, startPoint y: 257, endPoint x: 916, endPoint y: 259, distance: 8.4
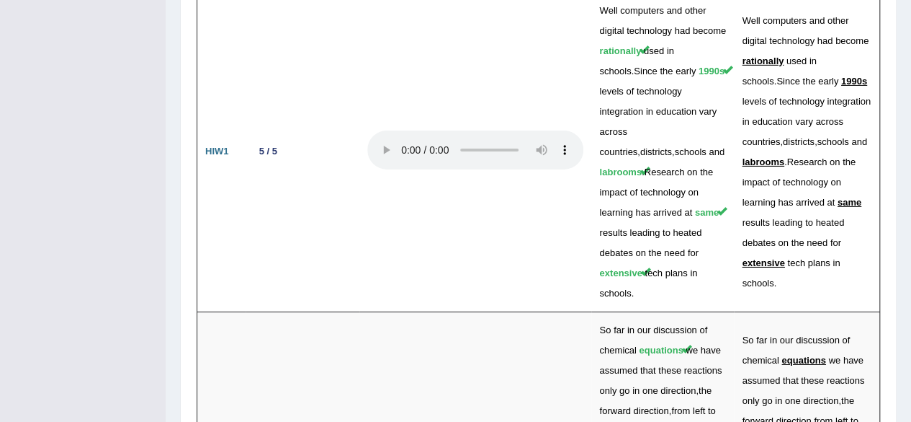
scroll to position [5290, 0]
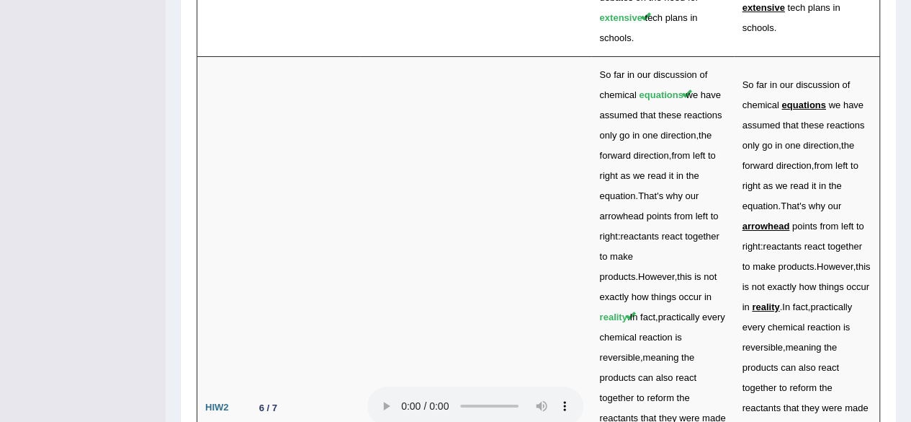
drag, startPoint x: 597, startPoint y: 300, endPoint x: 607, endPoint y: 298, distance: 10.5
drag, startPoint x: 617, startPoint y: 295, endPoint x: 635, endPoint y: 295, distance: 18.7
drag, startPoint x: 591, startPoint y: 316, endPoint x: 626, endPoint y: 312, distance: 35.5
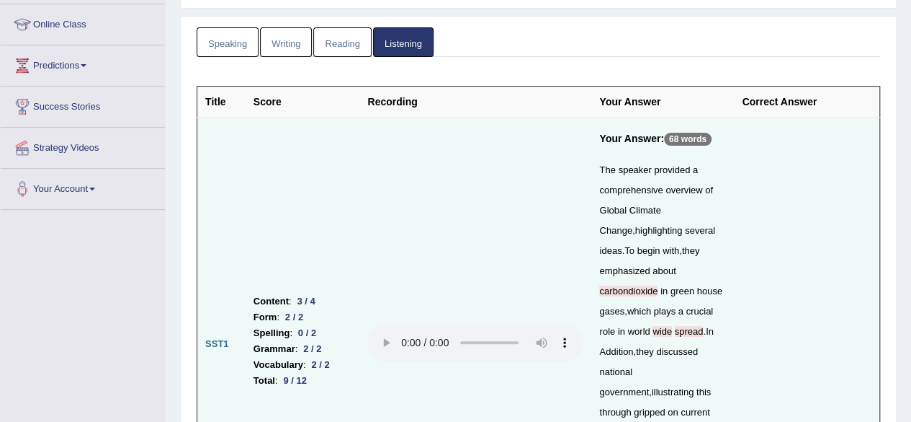
scroll to position [183, 0]
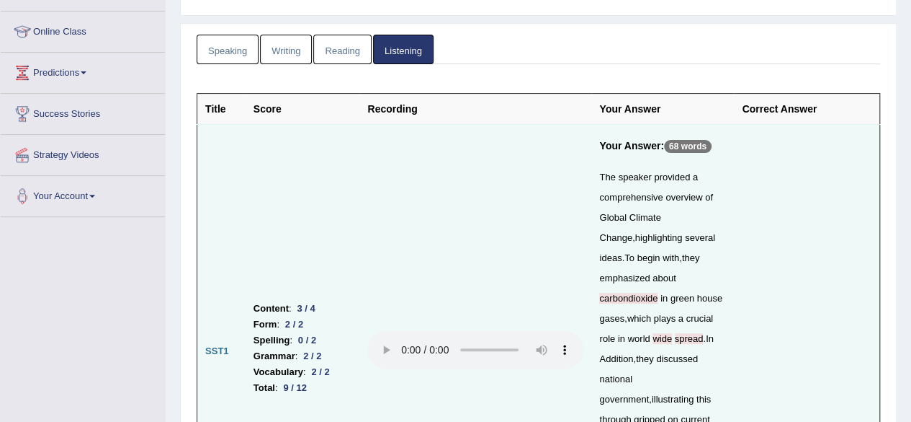
click at [258, 45] on li "Speaking" at bounding box center [228, 50] width 63 height 30
